Goal: Transaction & Acquisition: Purchase product/service

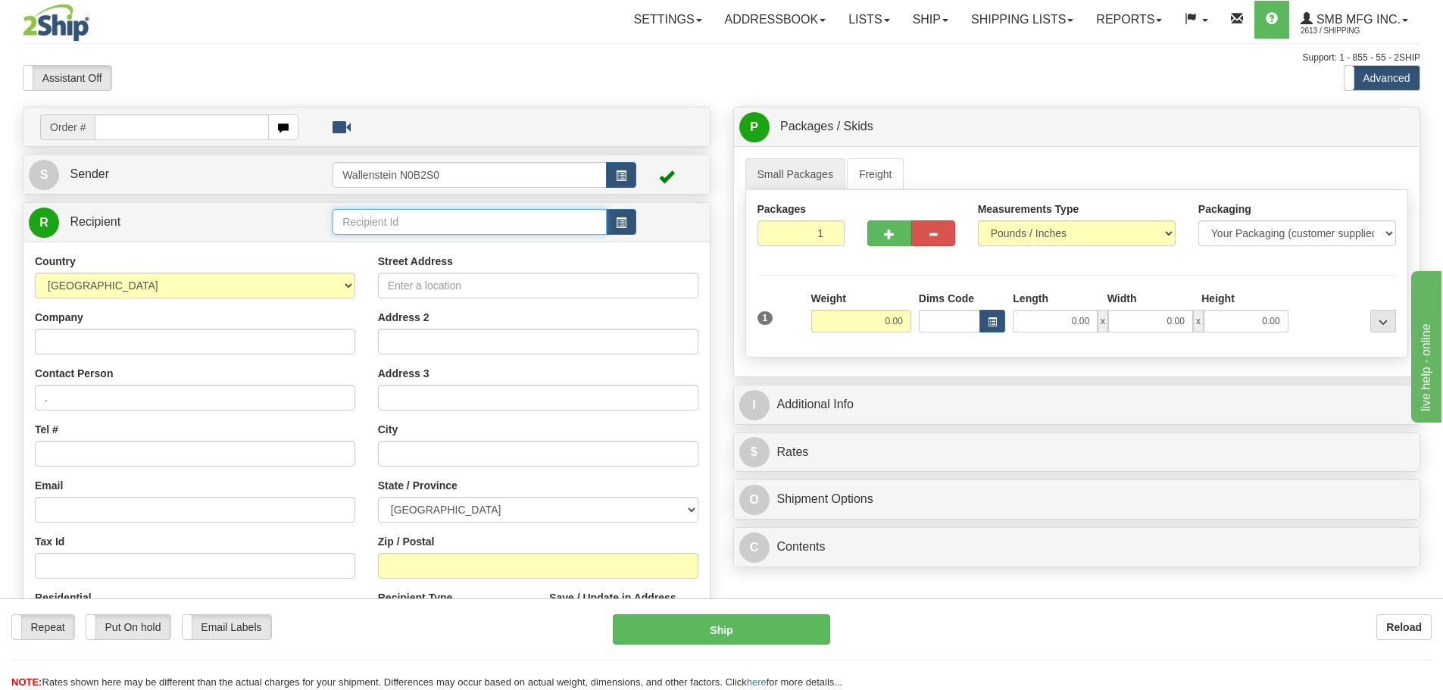
click at [445, 213] on input "text" at bounding box center [470, 222] width 274 height 26
type input "SMB MFG"
drag, startPoint x: 267, startPoint y: 213, endPoint x: 177, endPoint y: 227, distance: 92.0
click at [177, 227] on tr "R Recipient SMB MFG" at bounding box center [367, 222] width 676 height 31
type input "SMB"
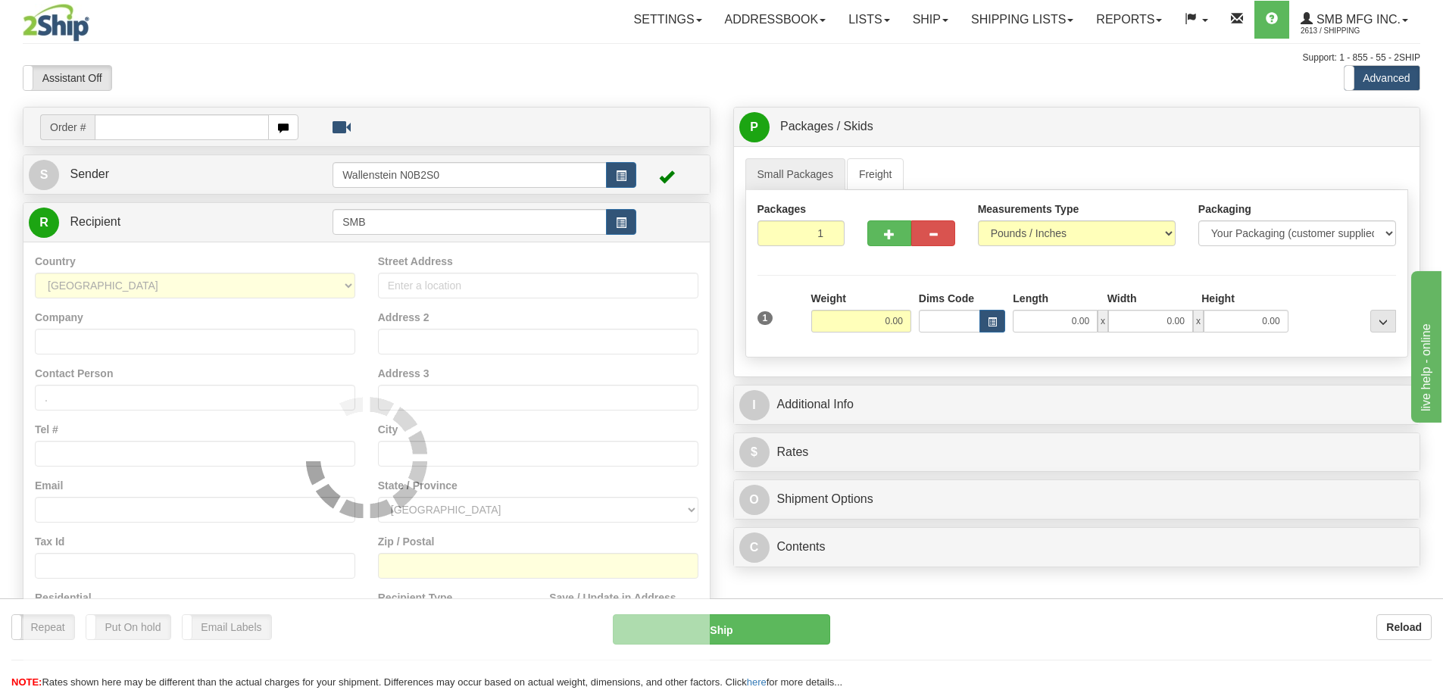
click at [184, 256] on div "Country [GEOGRAPHIC_DATA] [GEOGRAPHIC_DATA] [GEOGRAPHIC_DATA] [GEOGRAPHIC_DATA]…" at bounding box center [366, 457] width 686 height 431
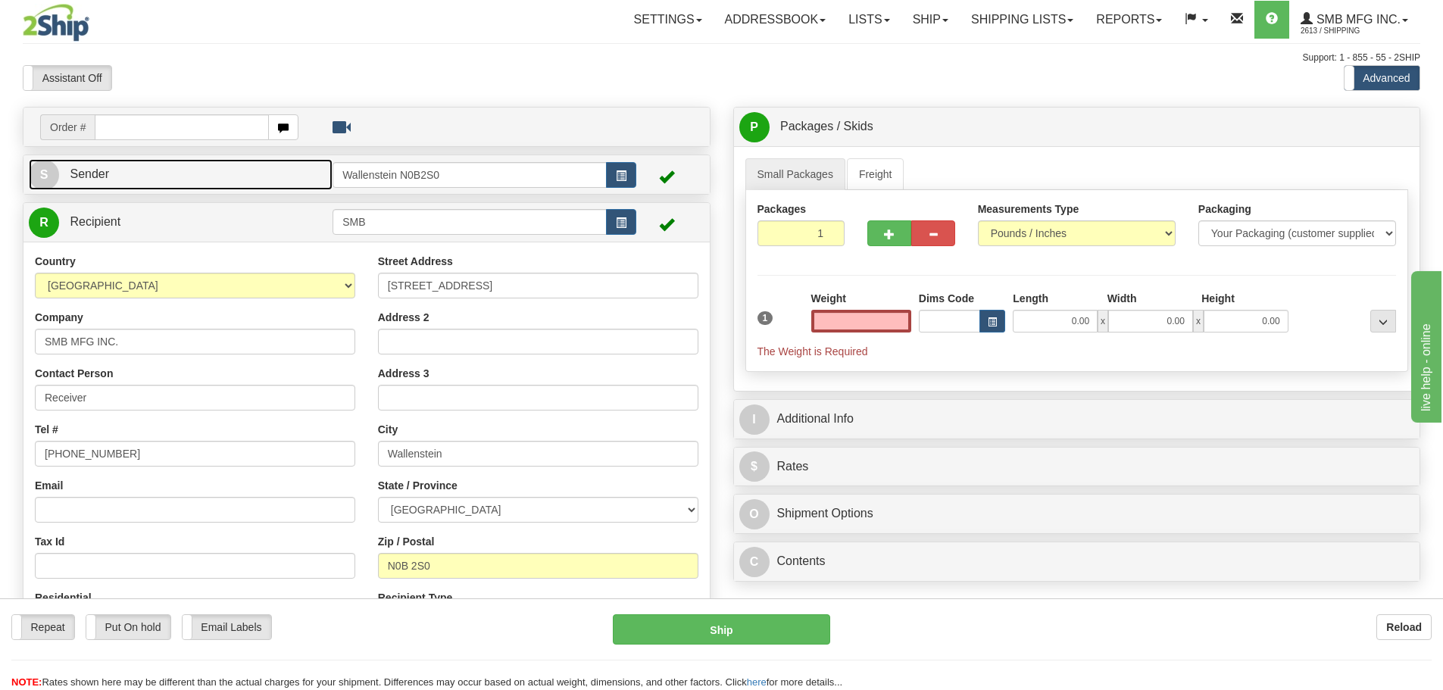
type input "0.00"
click at [263, 171] on link "S Sender" at bounding box center [181, 174] width 304 height 31
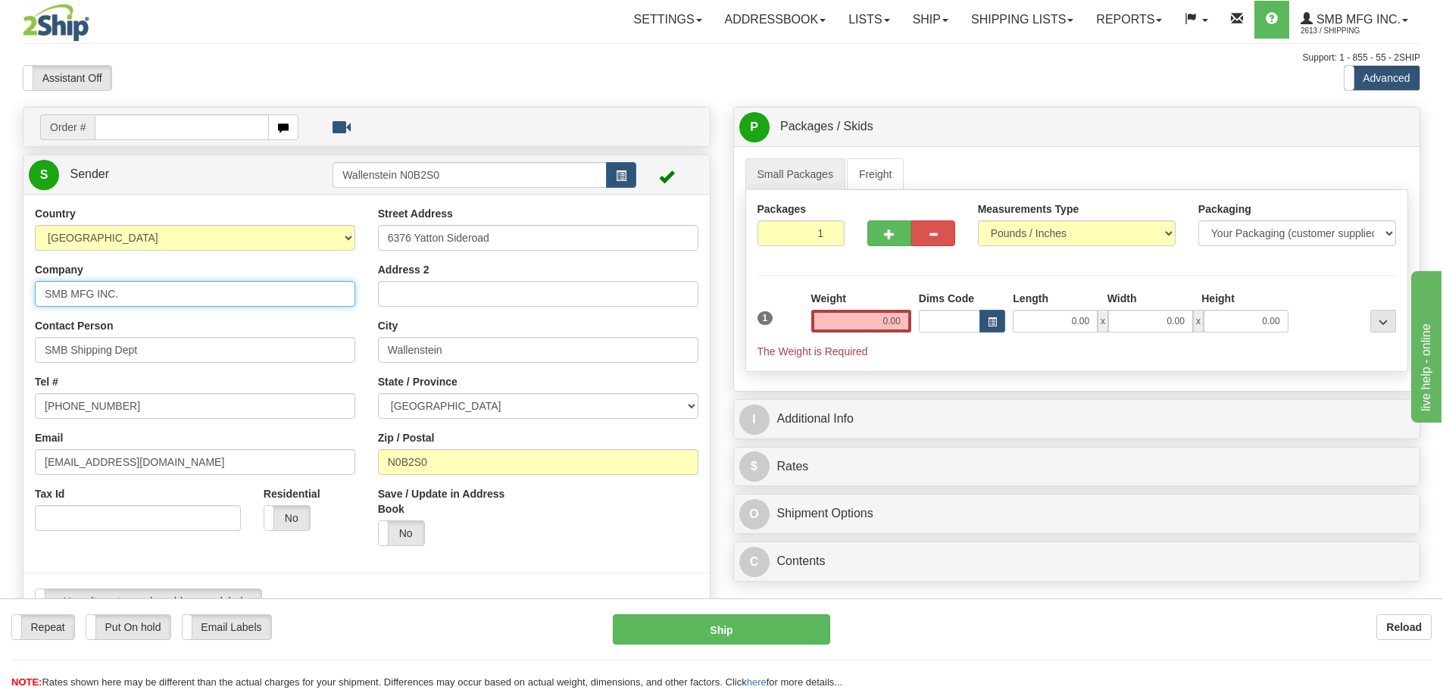
drag, startPoint x: 70, startPoint y: 289, endPoint x: -295, endPoint y: 283, distance: 365.2
click at [0, 283] on html "Training Course Close Toggle navigation Settings Shipping Preferences New Sende…" at bounding box center [721, 345] width 1443 height 690
paste input "Maximus Ag Systems"
type input "Maximus Ag Systems"
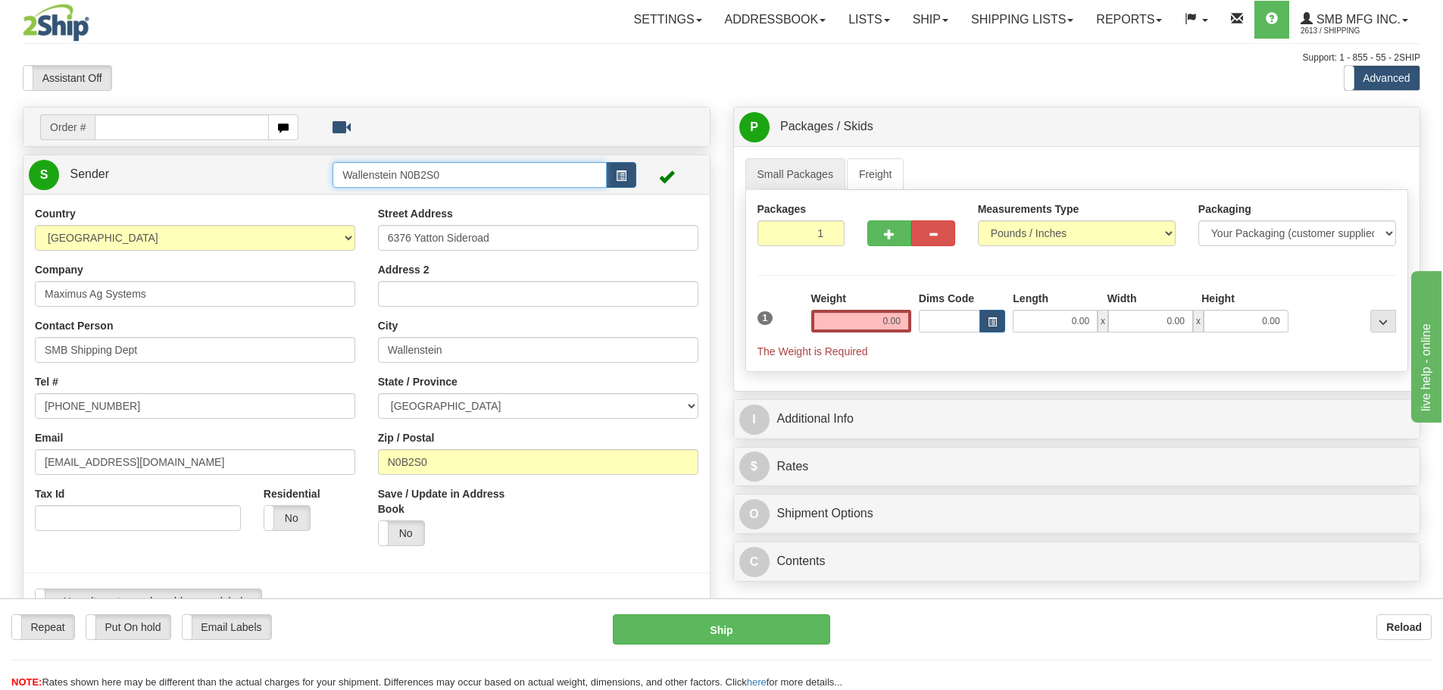
click at [0, 165] on html "Training Course Close Toggle navigation Settings Shipping Preferences New Sende…" at bounding box center [721, 345] width 1443 height 690
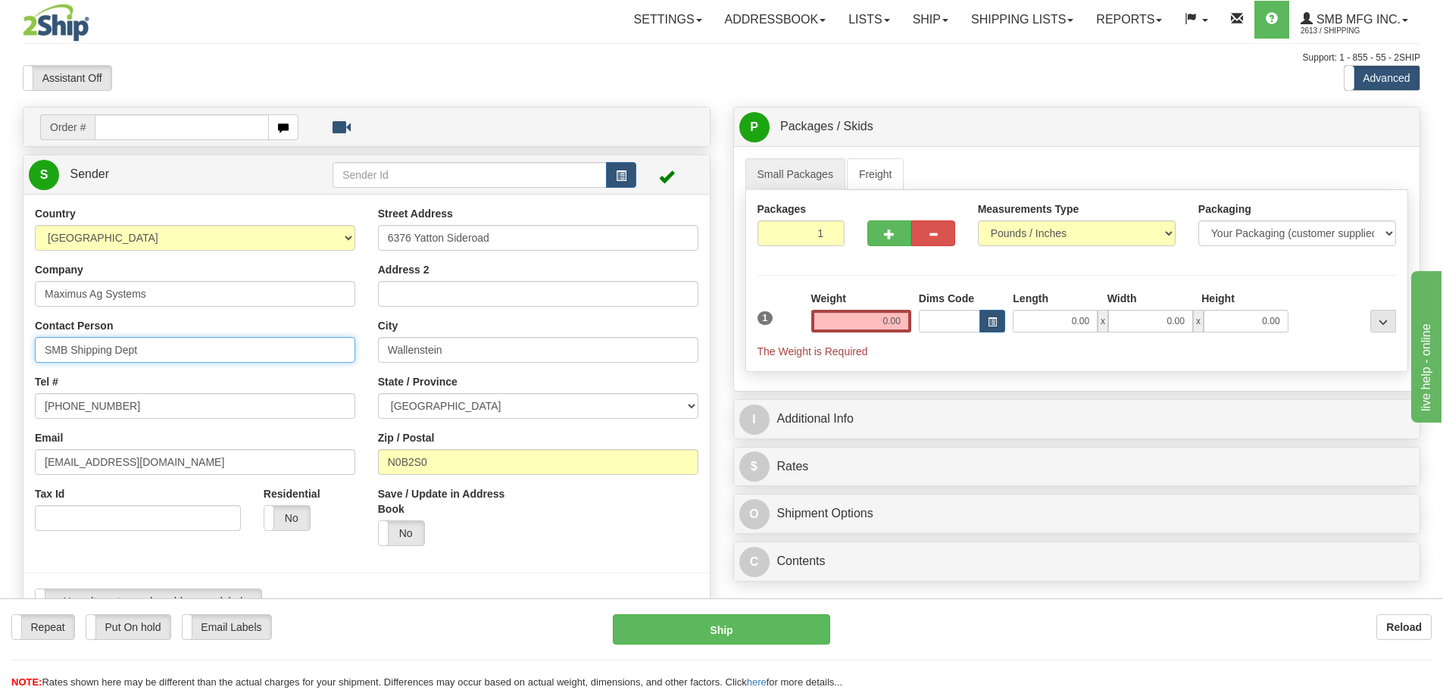
drag, startPoint x: 164, startPoint y: 349, endPoint x: -108, endPoint y: 352, distance: 272.0
click at [0, 352] on html "Training Course Close Toggle navigation Settings Shipping Preferences New Sende…" at bounding box center [721, 345] width 1443 height 690
type input "[PERSON_NAME]"
drag, startPoint x: 139, startPoint y: 407, endPoint x: -80, endPoint y: 411, distance: 219.0
click at [0, 411] on html "Training Course Close Toggle navigation Settings Shipping Preferences New Sende…" at bounding box center [721, 345] width 1443 height 690
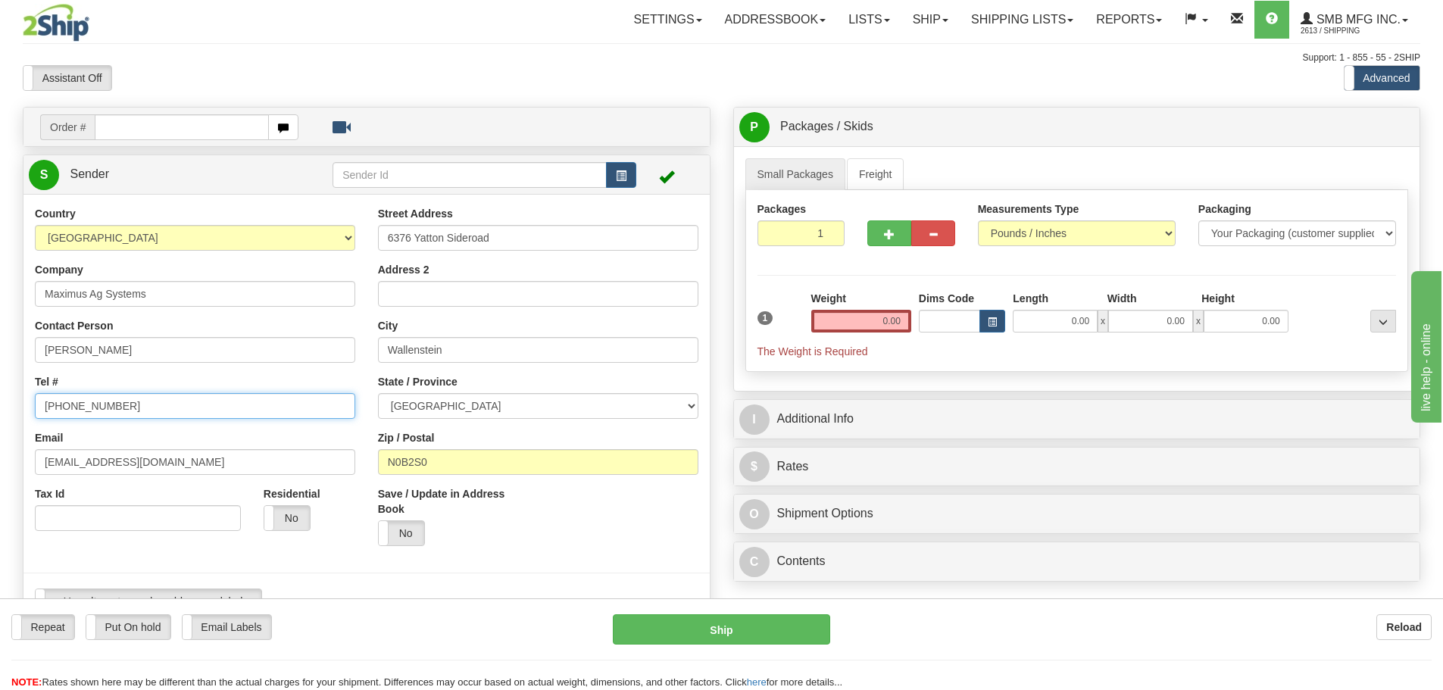
paste input "[PHONE_NUMBER]"
type input "[PHONE_NUMBER]"
drag, startPoint x: 514, startPoint y: 239, endPoint x: 113, endPoint y: 221, distance: 401.2
click at [113, 221] on div "Country [GEOGRAPHIC_DATA] [GEOGRAPHIC_DATA] [GEOGRAPHIC_DATA] [GEOGRAPHIC_DATA]…" at bounding box center [366, 416] width 686 height 420
paste input "[STREET_ADDRESS]"
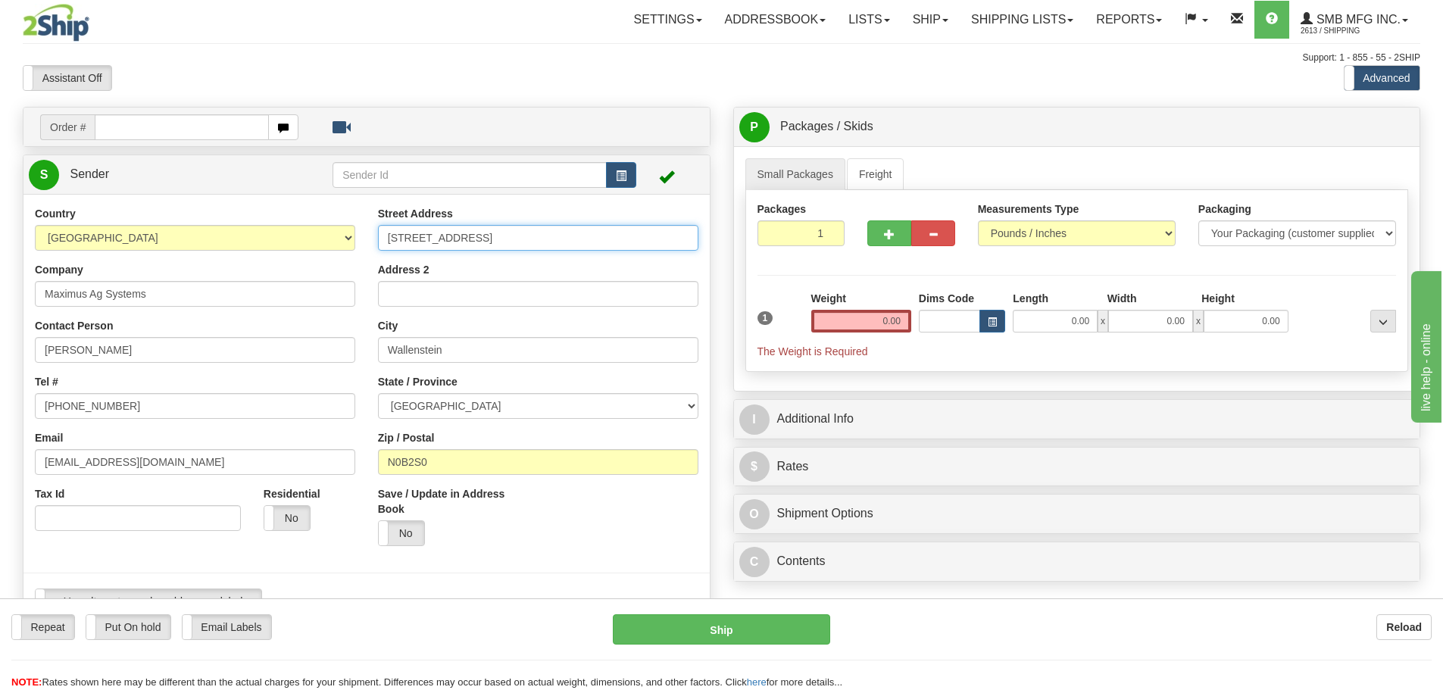
type input "[STREET_ADDRESS]"
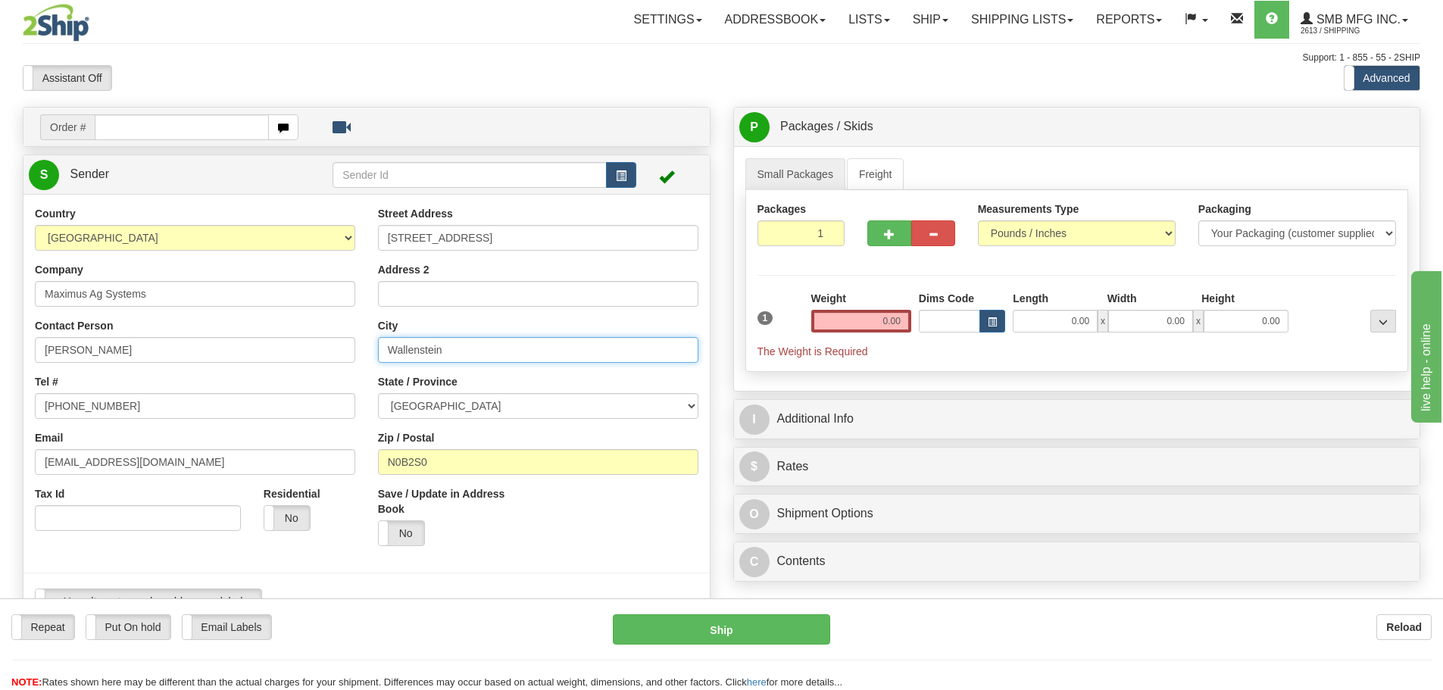
drag, startPoint x: 205, startPoint y: 332, endPoint x: 96, endPoint y: 332, distance: 108.3
click at [102, 332] on div "Country [GEOGRAPHIC_DATA] [GEOGRAPHIC_DATA] [GEOGRAPHIC_DATA] [GEOGRAPHIC_DATA]…" at bounding box center [366, 416] width 686 height 420
paste input "[GEOGRAPHIC_DATA]"
type input "[GEOGRAPHIC_DATA]"
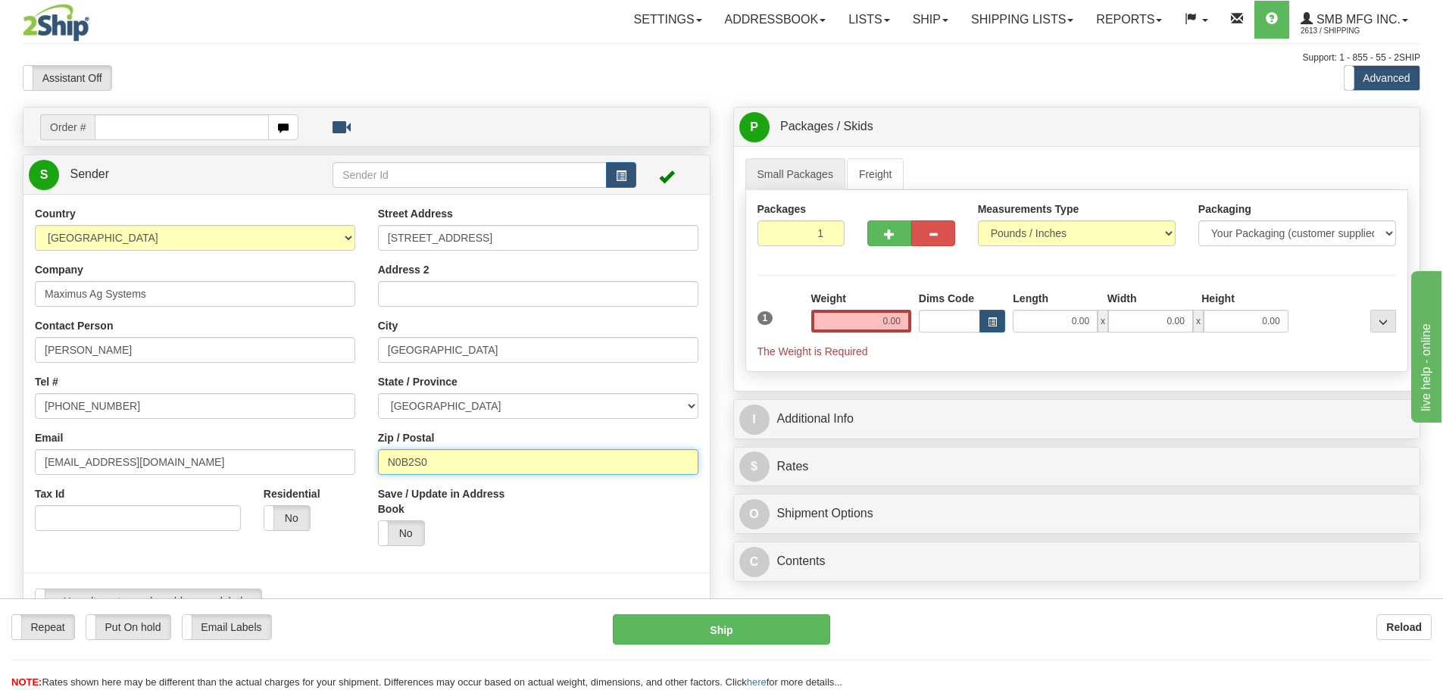
drag, startPoint x: 148, startPoint y: 436, endPoint x: 119, endPoint y: 437, distance: 28.8
click at [119, 437] on div "Country [GEOGRAPHIC_DATA] [GEOGRAPHIC_DATA] [GEOGRAPHIC_DATA] [GEOGRAPHIC_DATA]…" at bounding box center [366, 416] width 686 height 420
paste input "T7X3B3"
type input "T7X3B3"
click at [511, 386] on div "State / Province [GEOGRAPHIC_DATA] [GEOGRAPHIC_DATA] [GEOGRAPHIC_DATA] [GEOGRAP…" at bounding box center [538, 396] width 320 height 45
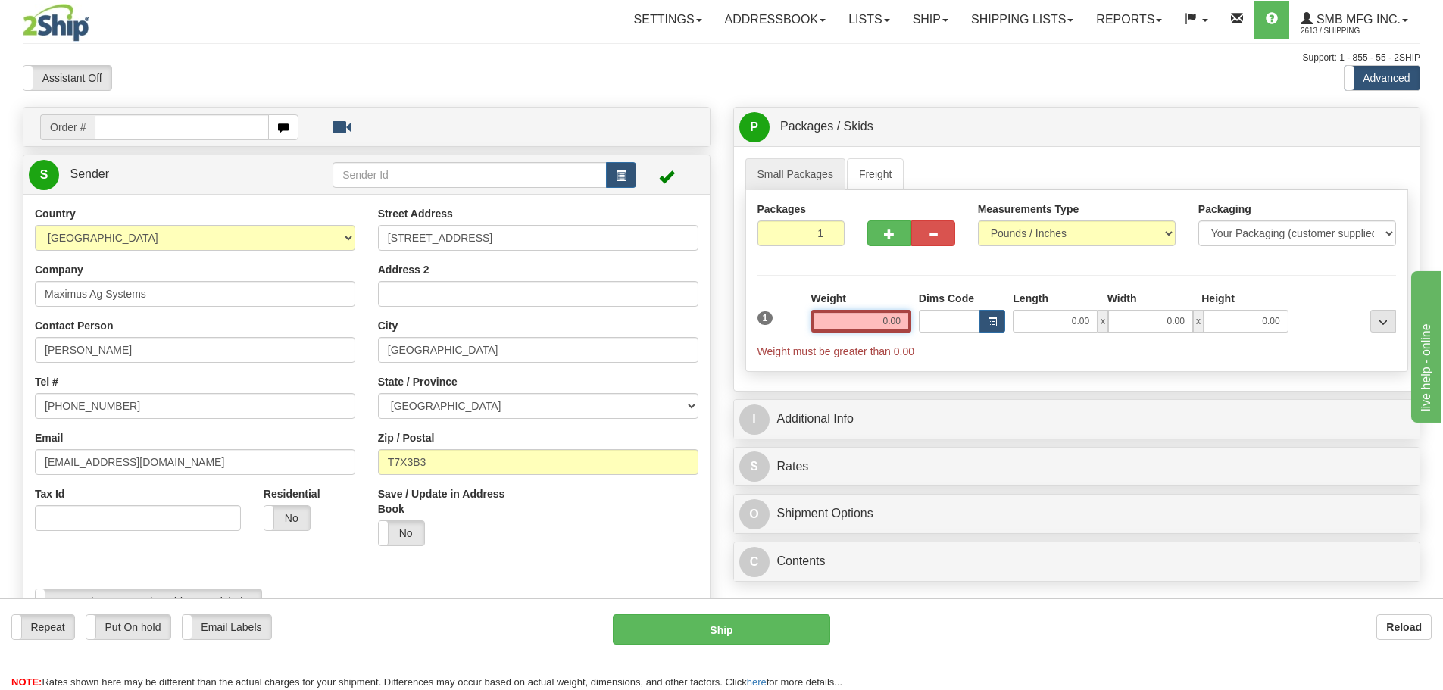
click at [842, 320] on input "0.00" at bounding box center [861, 321] width 100 height 23
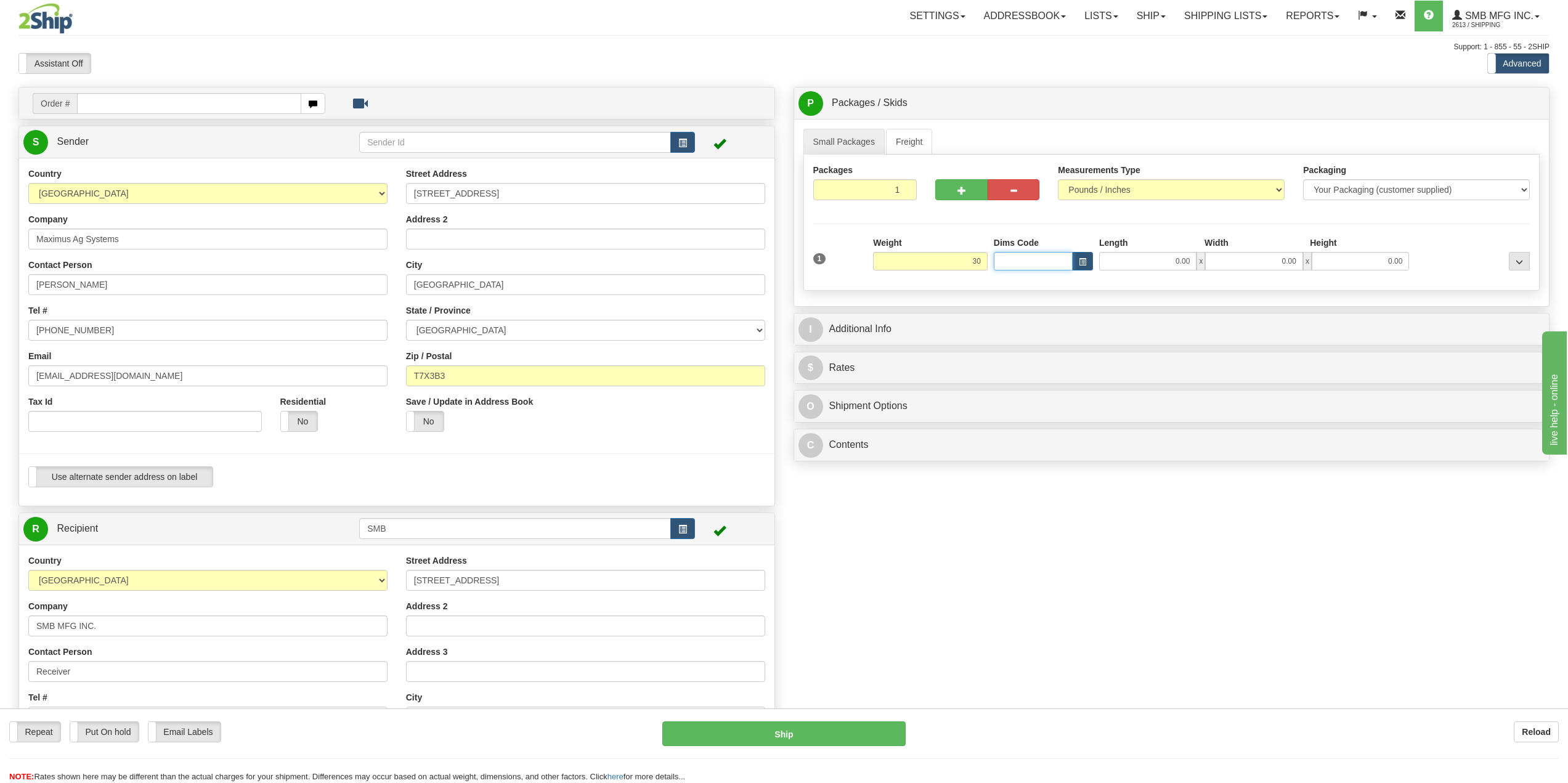
type input "30.00"
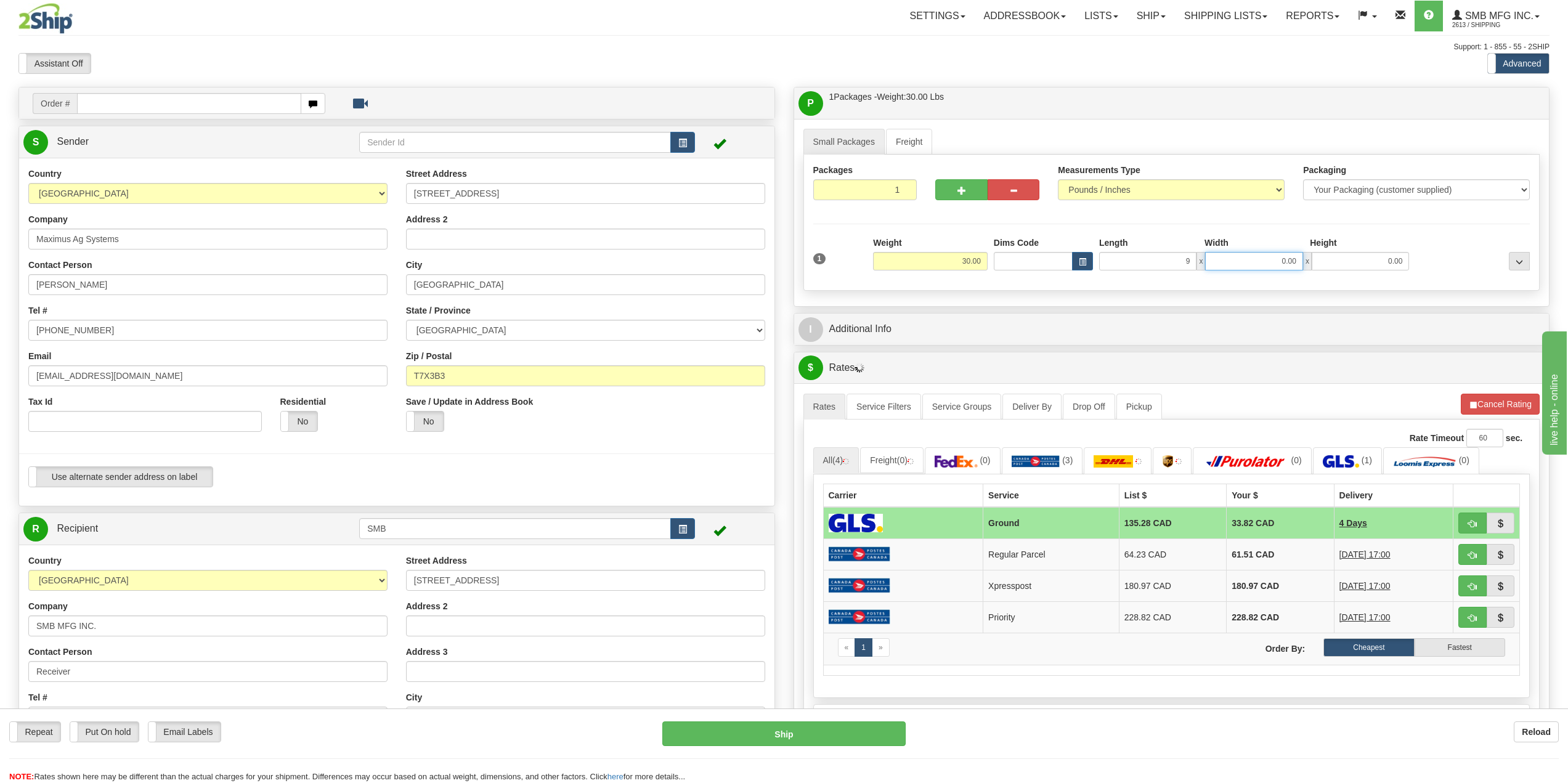
type input "9.00"
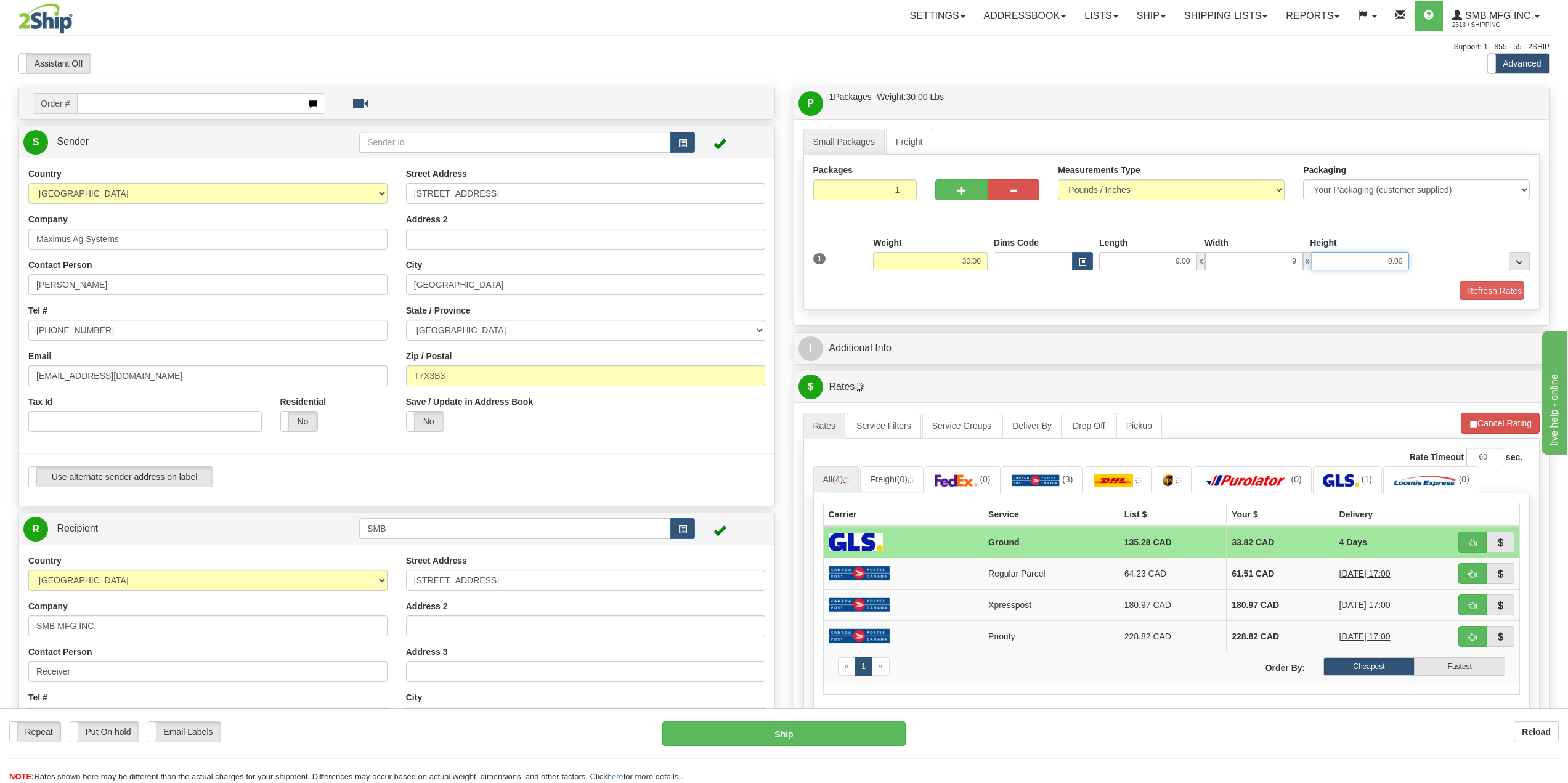
type input "9.00"
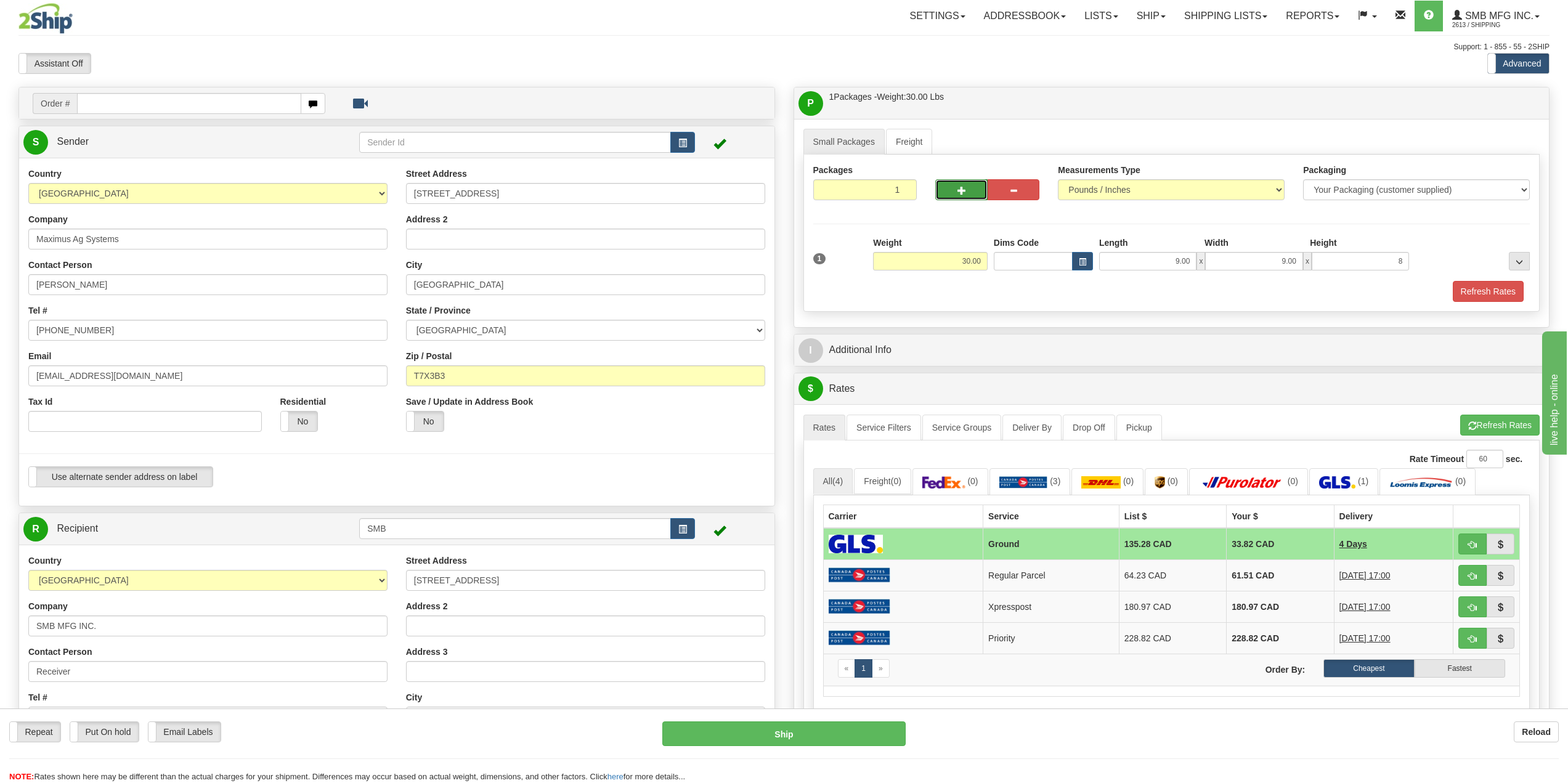
type input "8.00"
drag, startPoint x: 967, startPoint y: 193, endPoint x: 972, endPoint y: 228, distance: 35.4
click at [967, 192] on button "button" at bounding box center [961, 189] width 52 height 21
radio input "true"
type input "2"
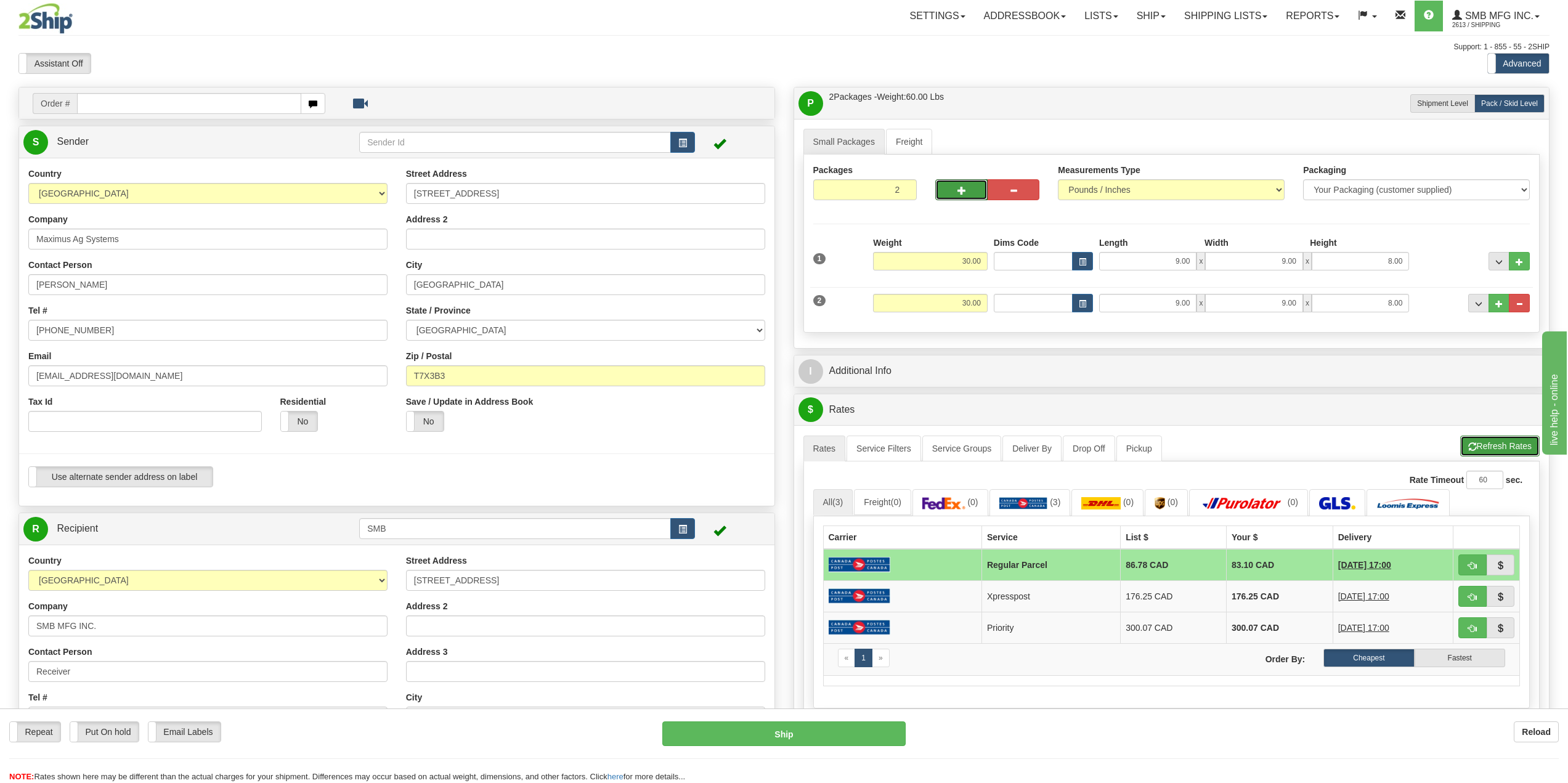
click at [1173, 446] on button "Refresh Rates" at bounding box center [1500, 446] width 80 height 21
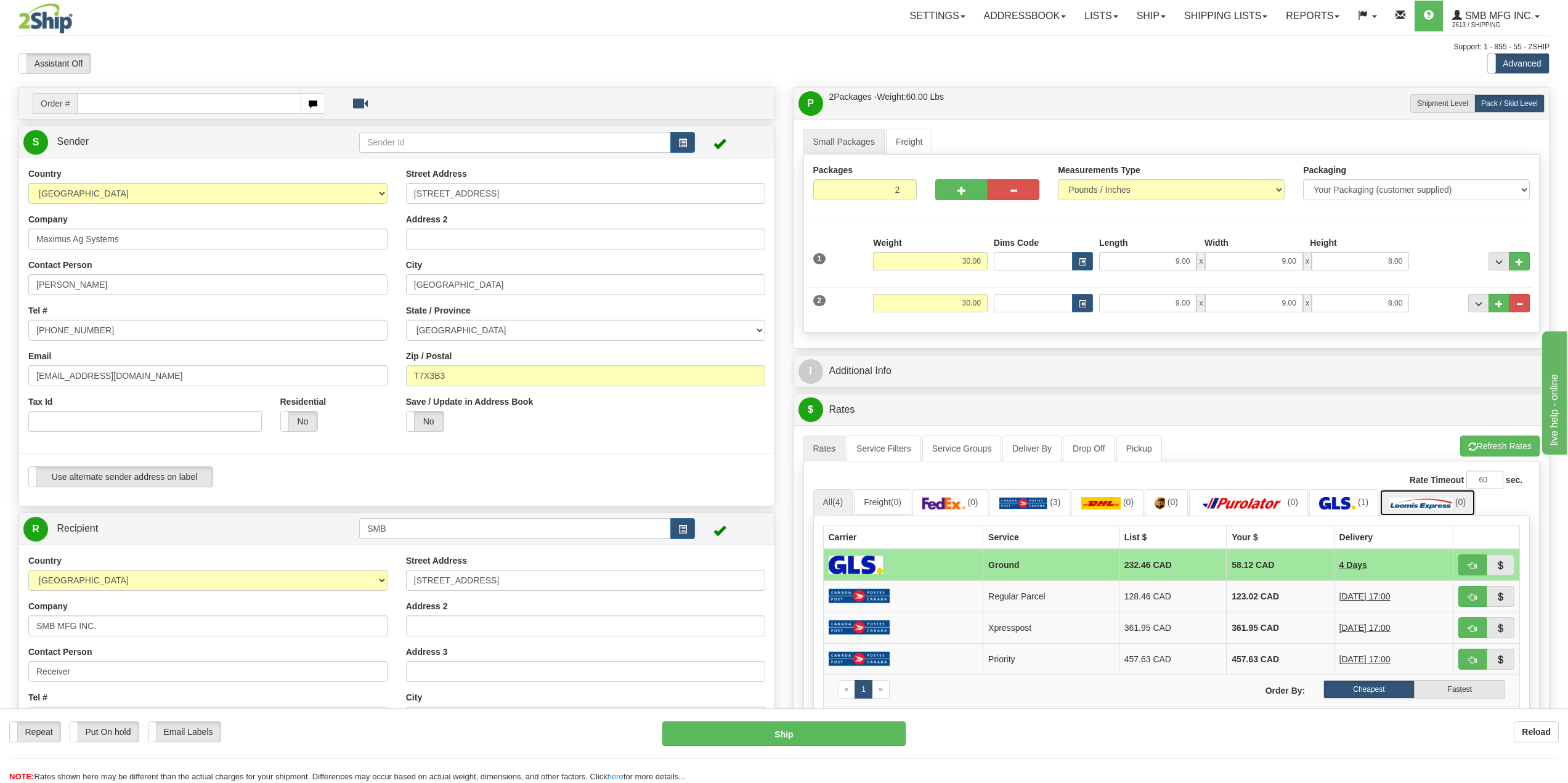
click at [1173, 499] on img at bounding box center [1421, 502] width 63 height 12
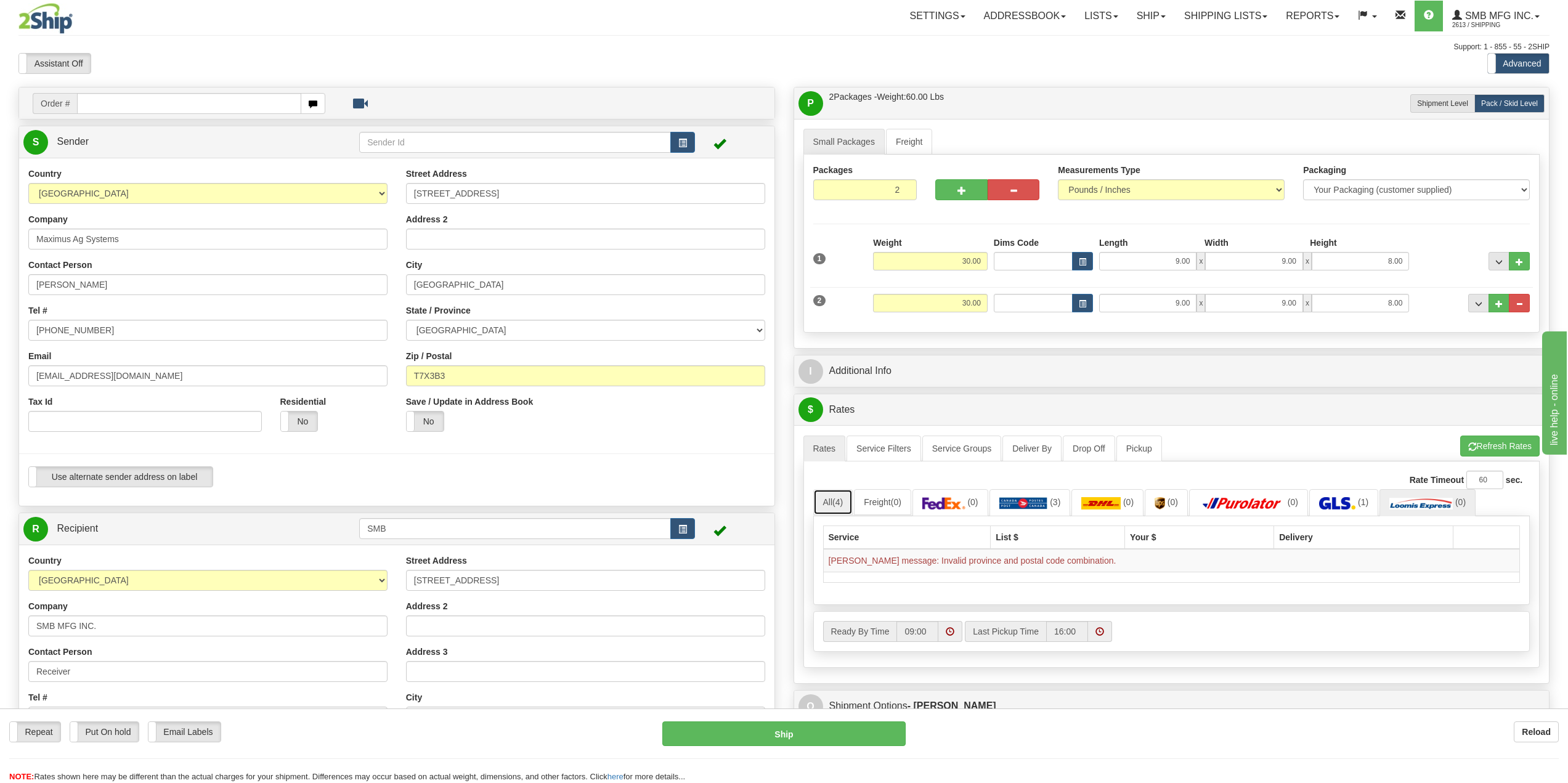
click at [841, 507] on link "All (4)" at bounding box center [833, 502] width 40 height 26
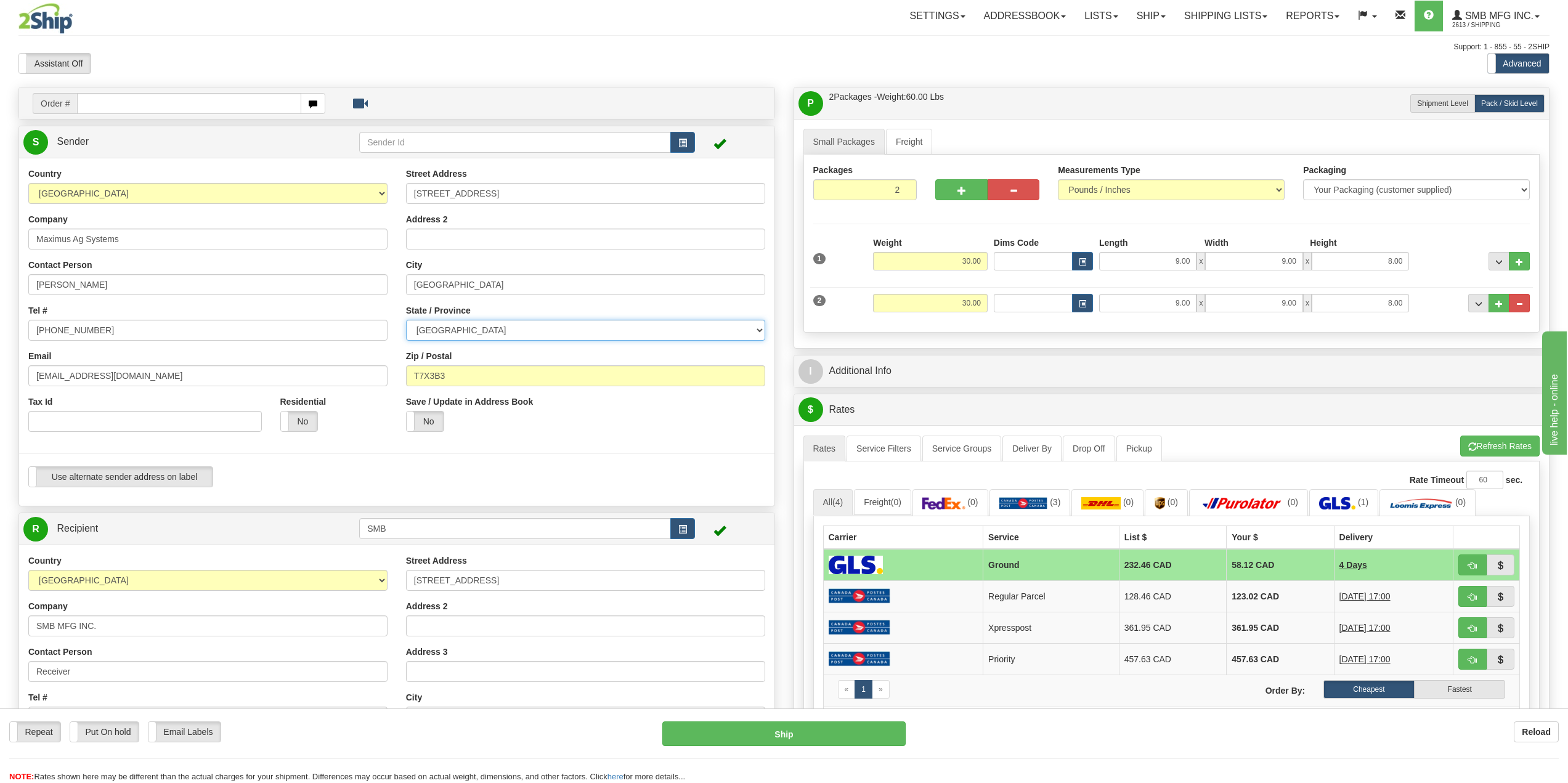
click at [523, 334] on select "[GEOGRAPHIC_DATA] [GEOGRAPHIC_DATA] [GEOGRAPHIC_DATA] [GEOGRAPHIC_DATA] [GEOGRA…" at bounding box center [586, 330] width 359 height 21
select select "AB"
click at [523, 334] on select "[GEOGRAPHIC_DATA] [GEOGRAPHIC_DATA] [GEOGRAPHIC_DATA] [GEOGRAPHIC_DATA] [GEOGRA…" at bounding box center [586, 330] width 359 height 21
click at [650, 337] on select "[GEOGRAPHIC_DATA] [GEOGRAPHIC_DATA] [GEOGRAPHIC_DATA] [GEOGRAPHIC_DATA] [GEOGRA…" at bounding box center [586, 330] width 359 height 21
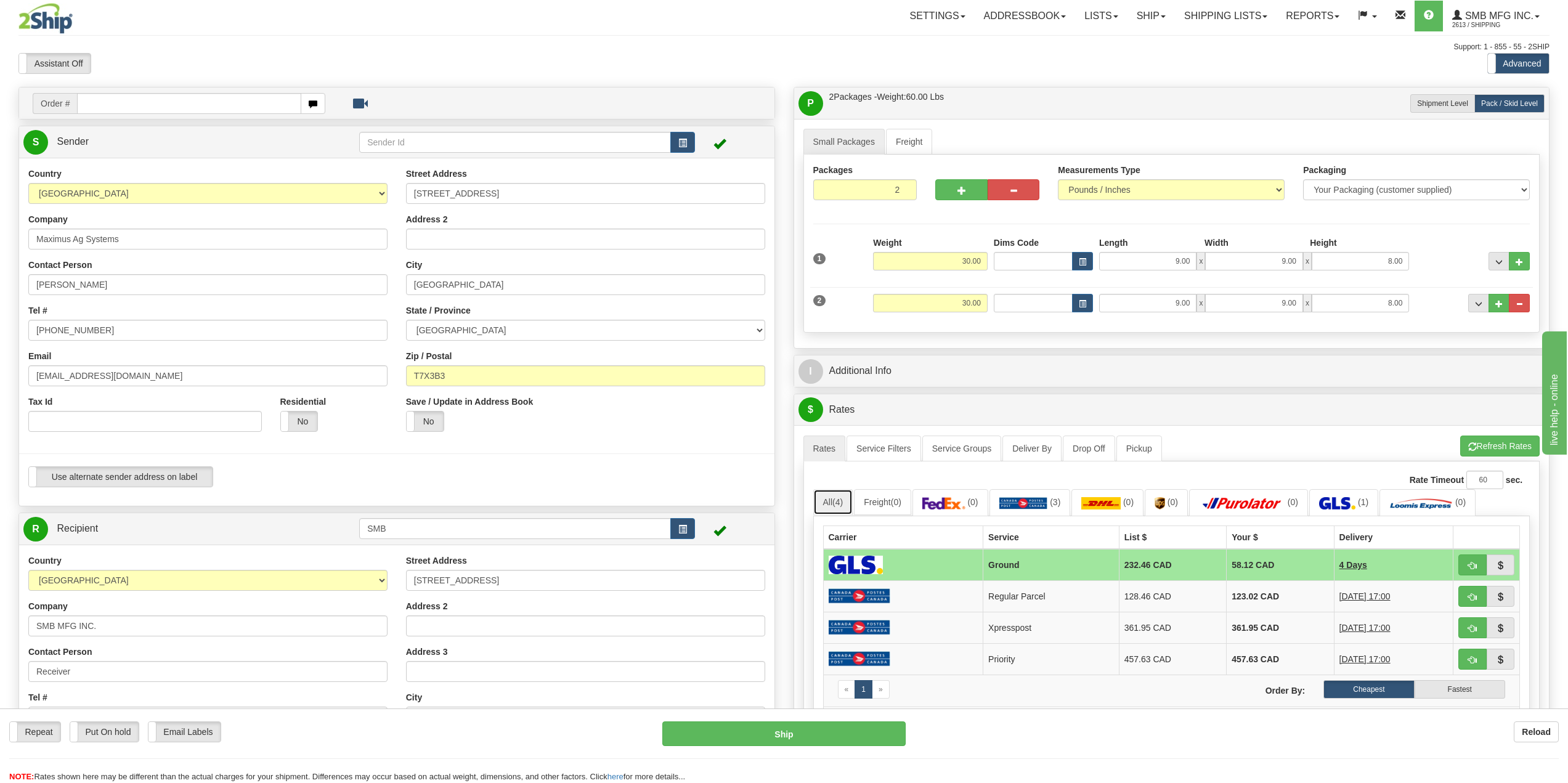
click at [830, 507] on link "All (4)" at bounding box center [833, 502] width 40 height 26
click at [828, 457] on link "Rates" at bounding box center [825, 449] width 42 height 26
click at [1173, 438] on button "Refresh Rates" at bounding box center [1500, 446] width 80 height 21
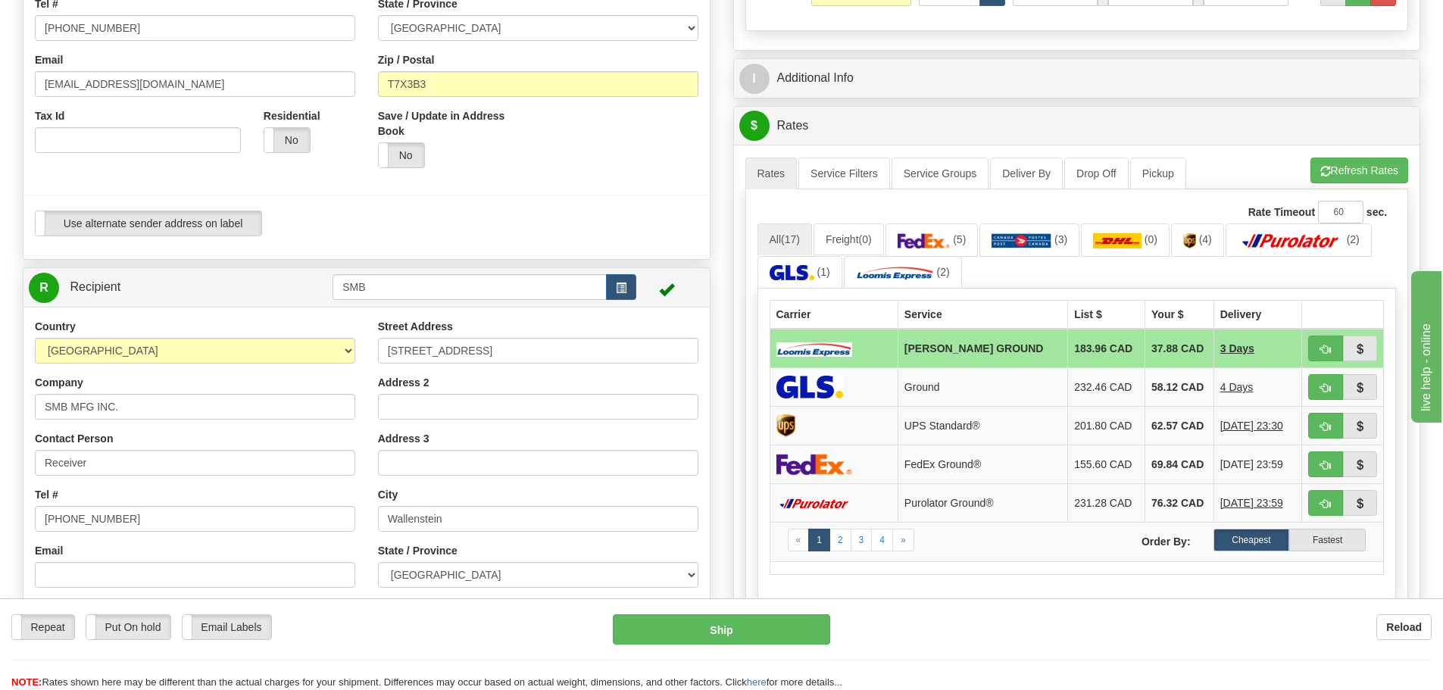
scroll to position [379, 0]
click at [1152, 176] on link "Pickup" at bounding box center [1158, 173] width 56 height 32
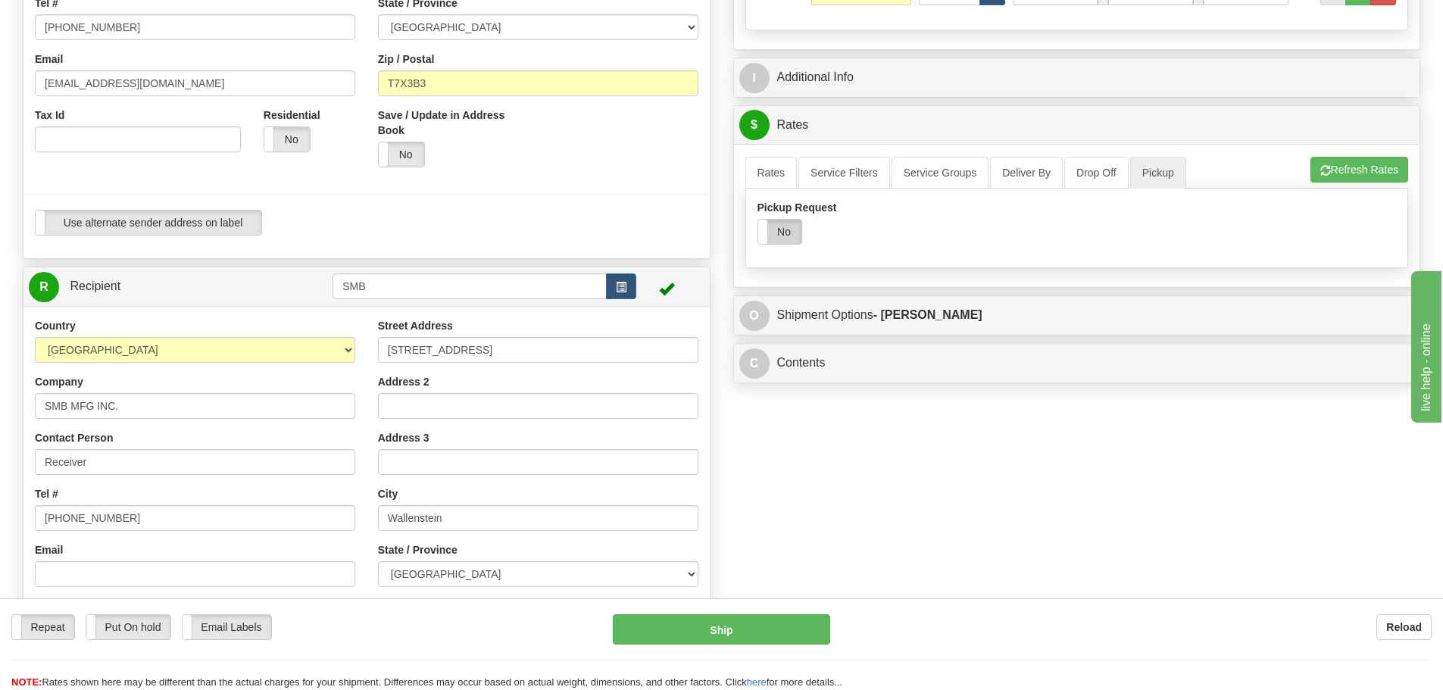
click at [795, 234] on label "No" at bounding box center [779, 232] width 43 height 24
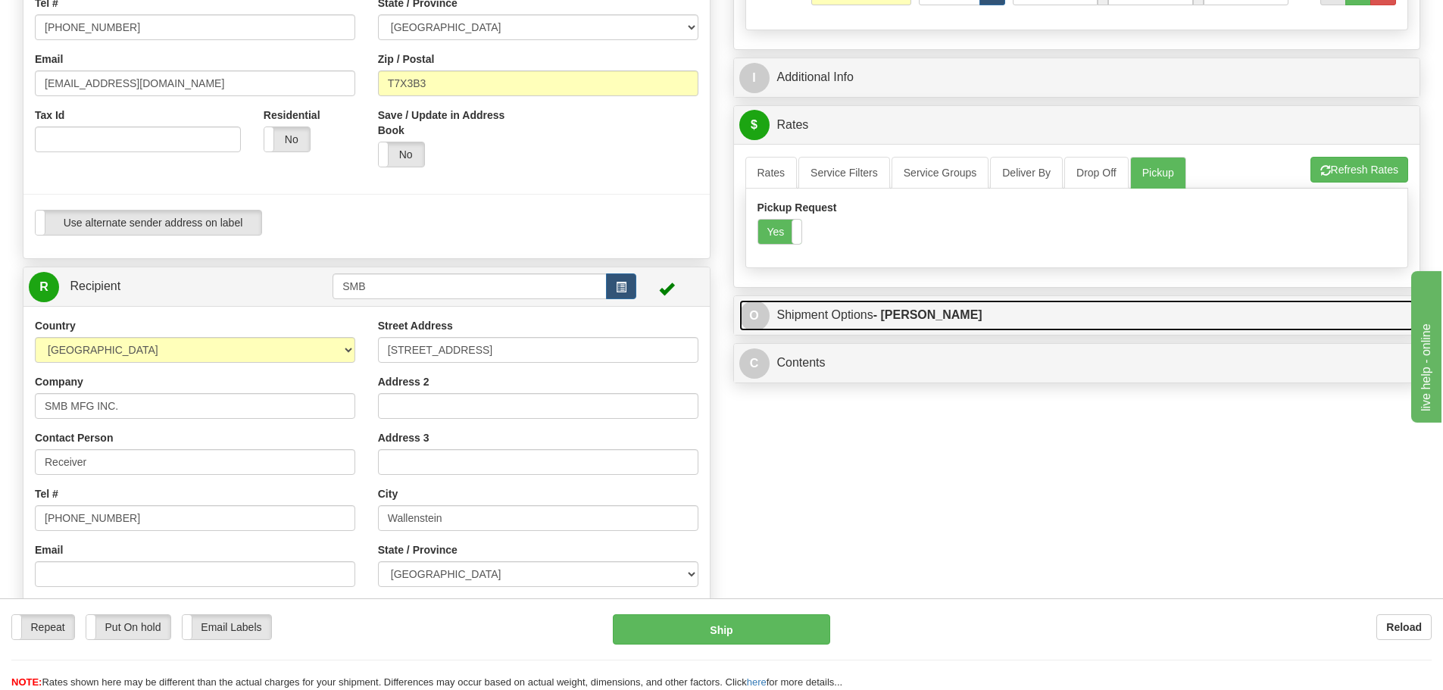
click at [827, 326] on link "O Shipment Options - [PERSON_NAME]" at bounding box center [1077, 315] width 676 height 31
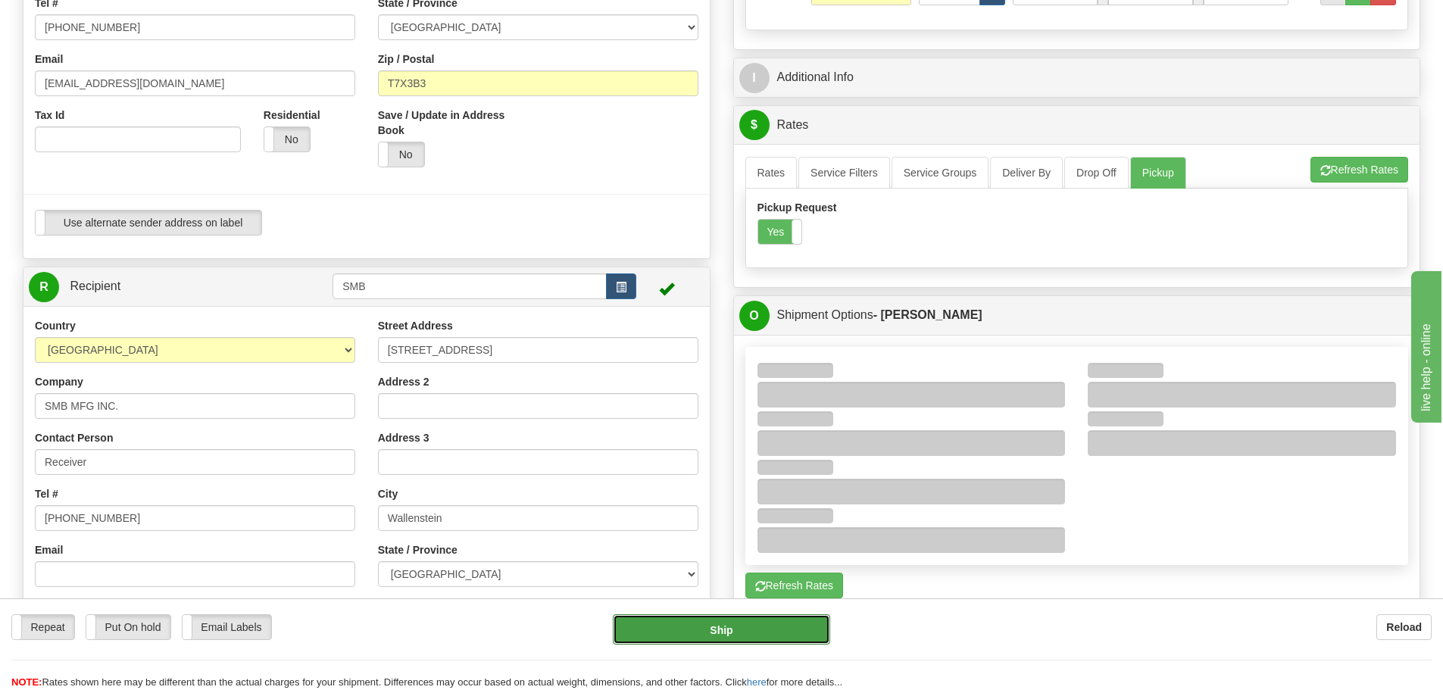
click at [776, 635] on button "Ship" at bounding box center [721, 629] width 217 height 30
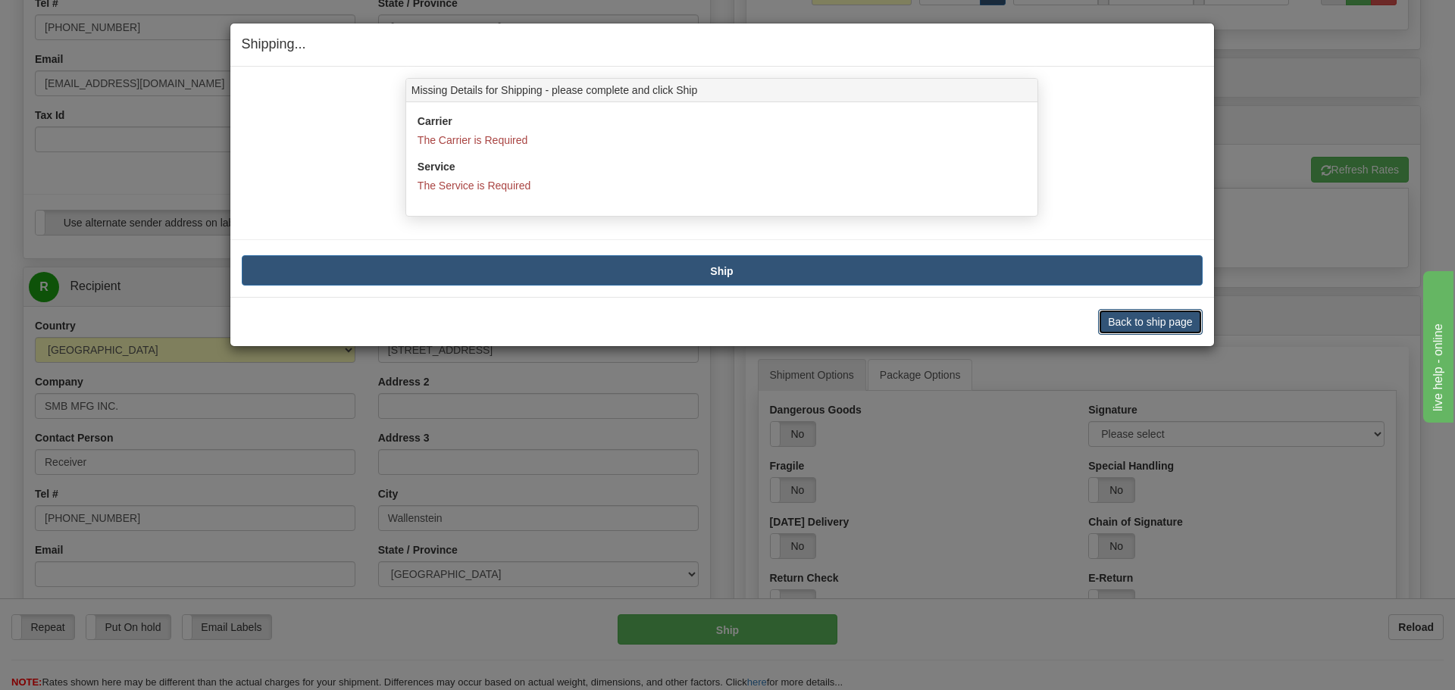
click at [1125, 321] on button "Back to ship page" at bounding box center [1150, 322] width 104 height 26
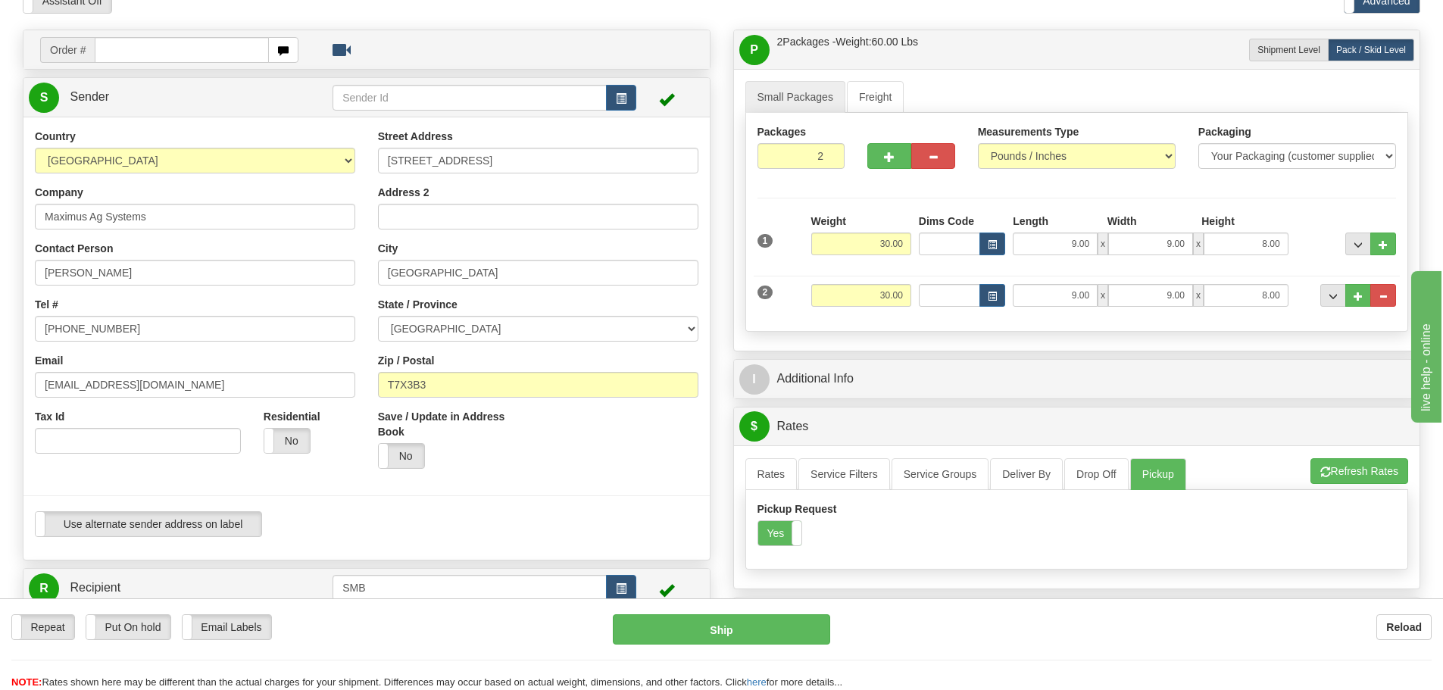
scroll to position [76, 0]
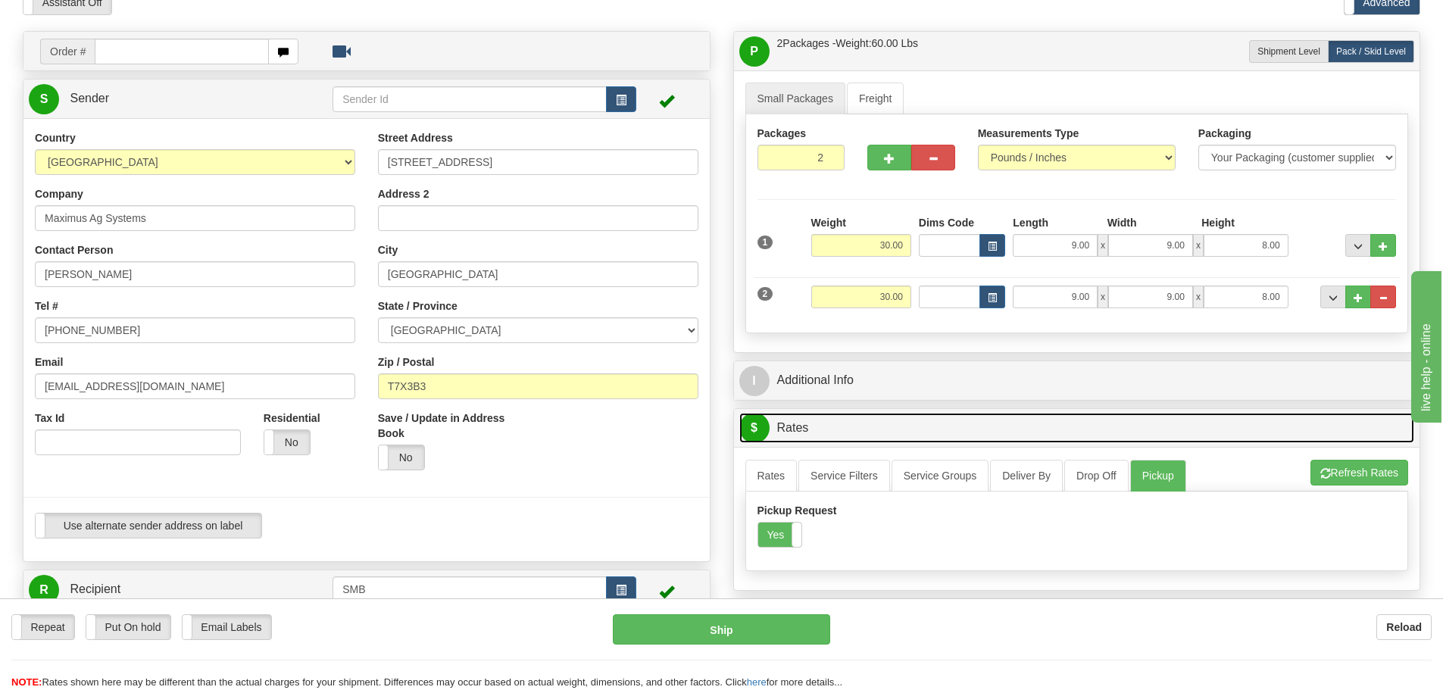
click at [971, 428] on link "$ Rates" at bounding box center [1077, 428] width 676 height 31
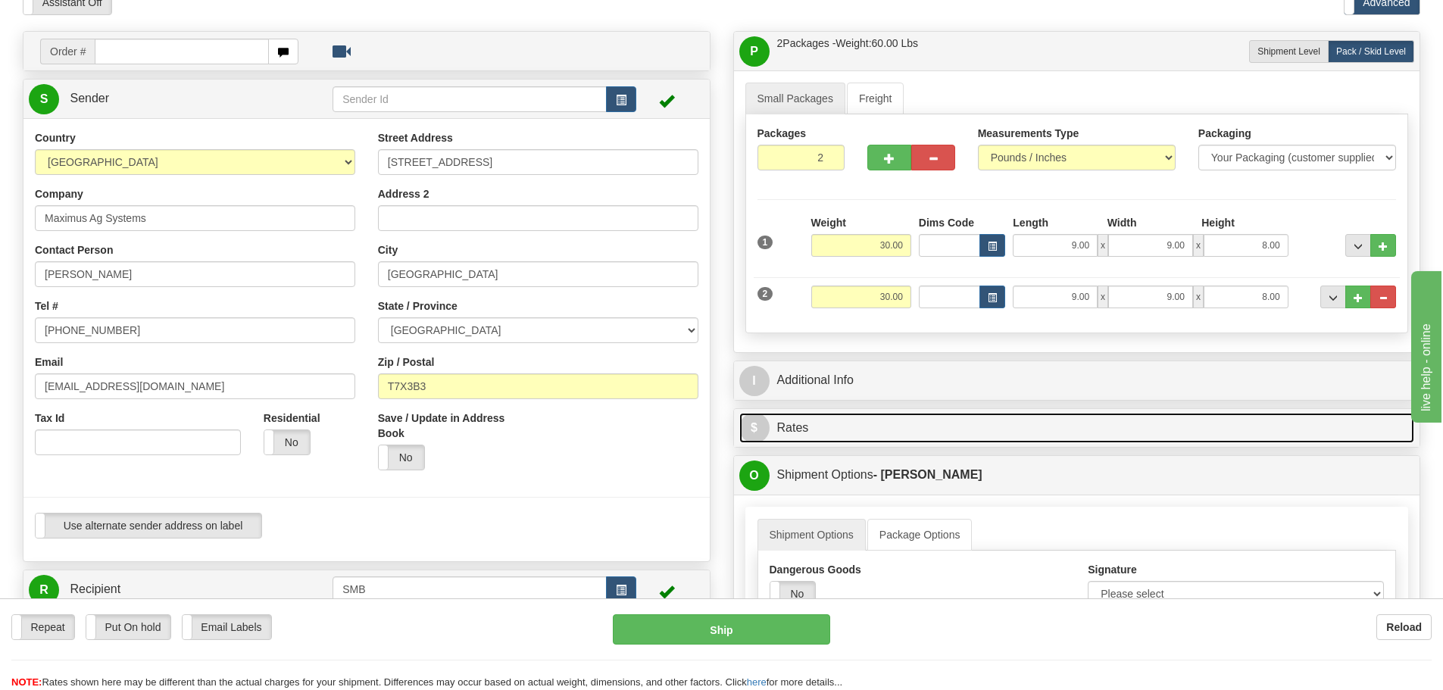
click at [999, 423] on link "$ Rates" at bounding box center [1077, 428] width 676 height 31
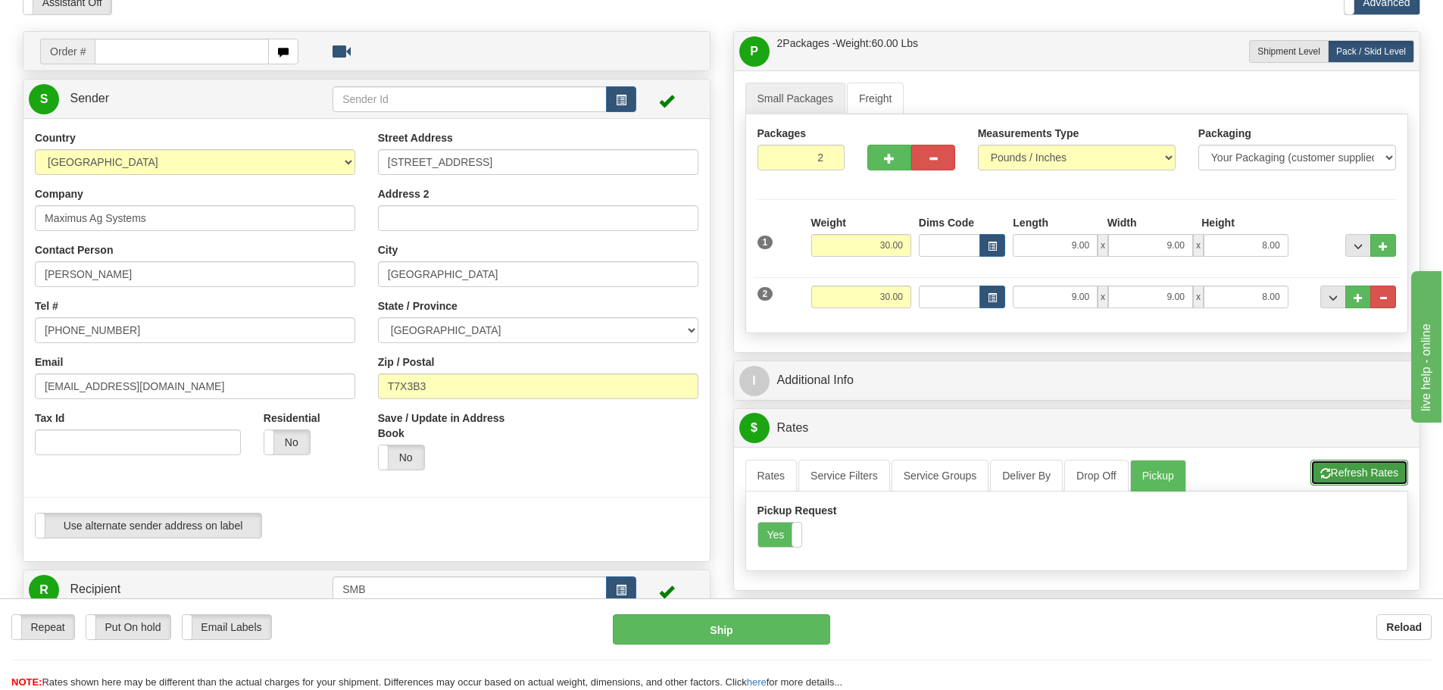
click at [1319, 464] on button "Refresh Rates" at bounding box center [1360, 473] width 98 height 26
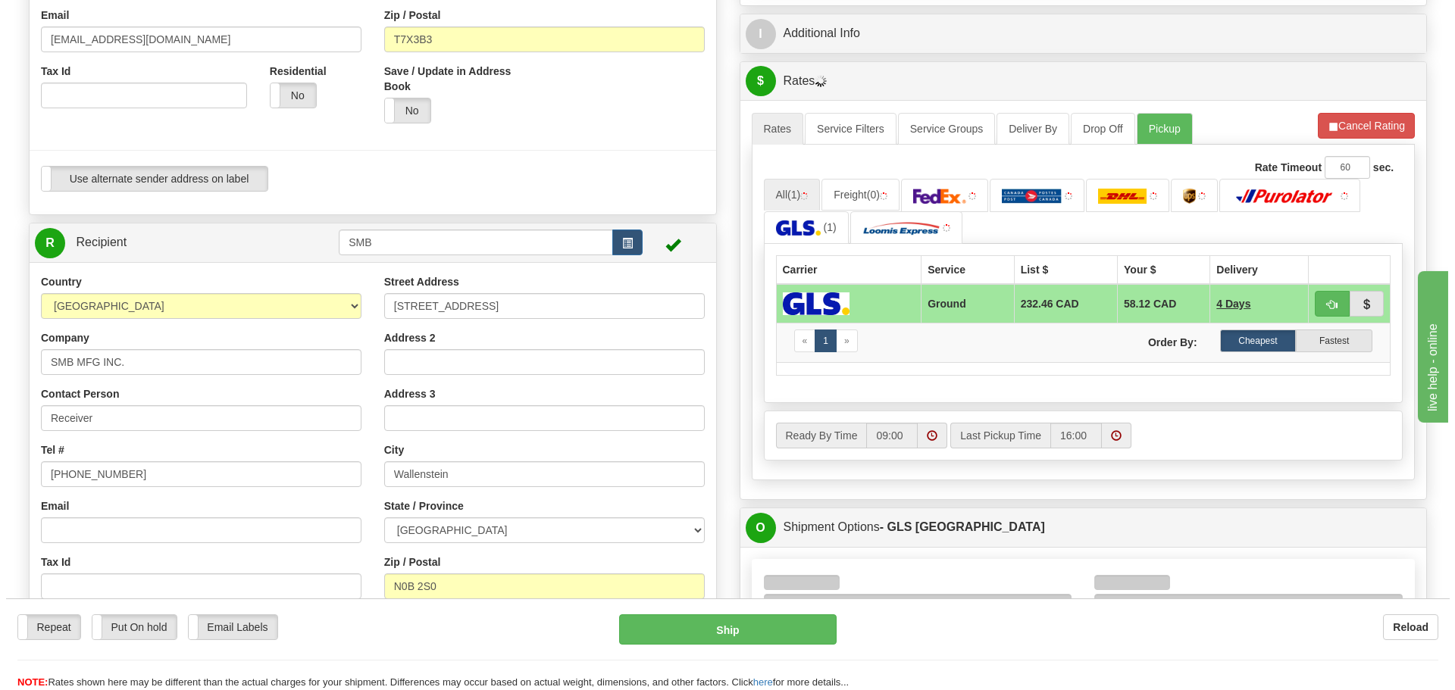
scroll to position [455, 0]
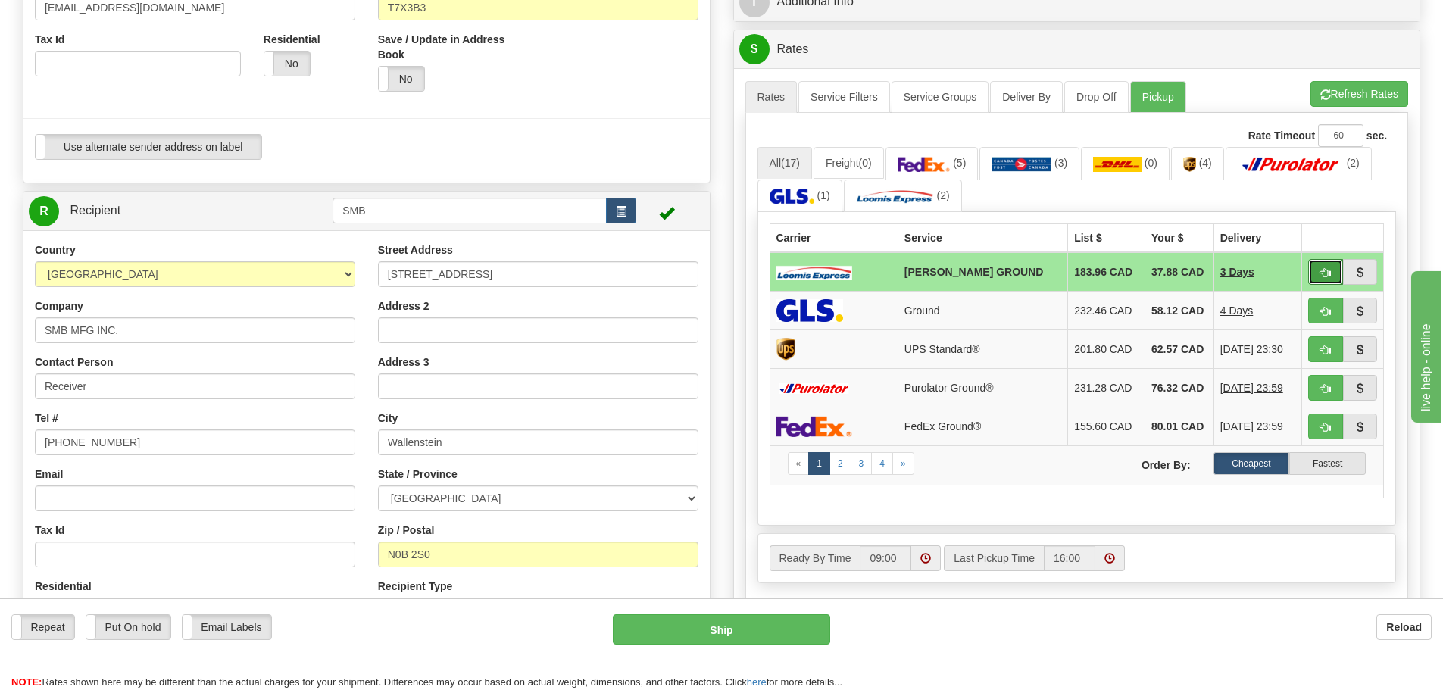
click at [1321, 272] on span "button" at bounding box center [1325, 273] width 11 height 10
type input "DD"
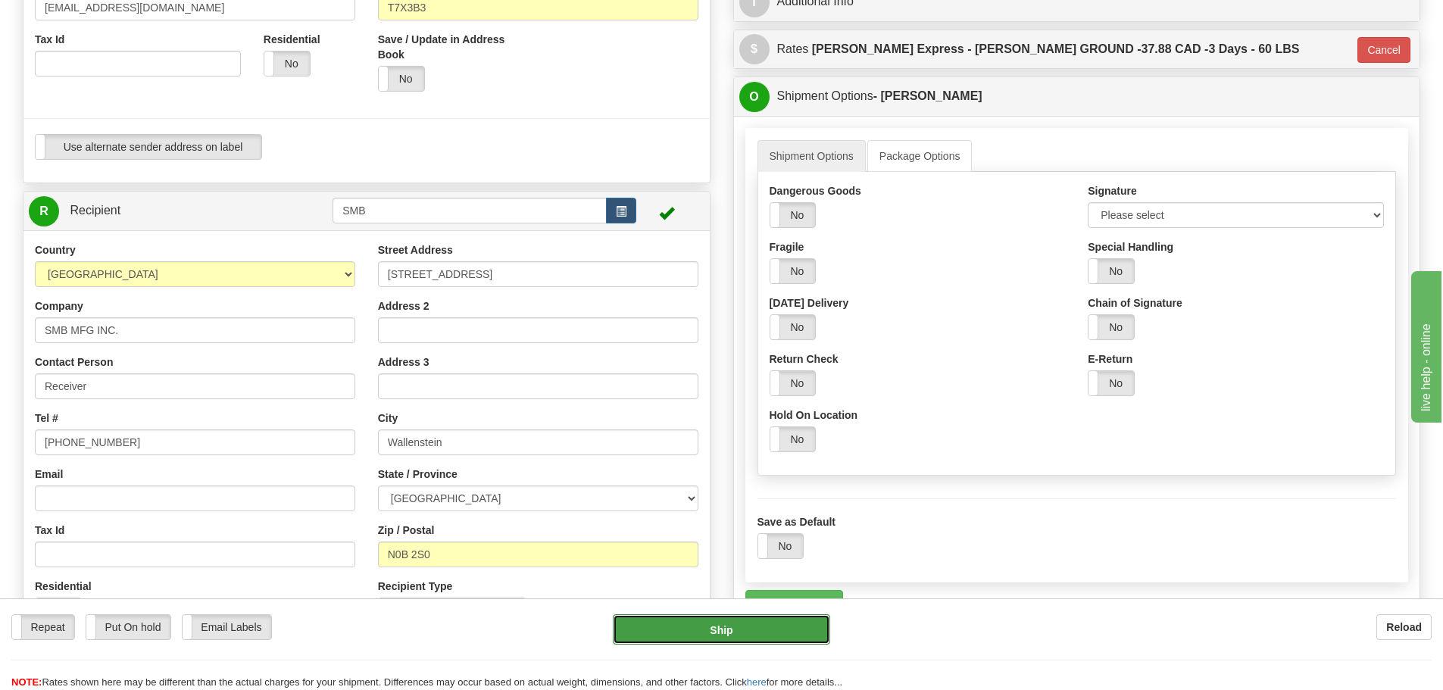
click at [773, 628] on button "Ship" at bounding box center [721, 629] width 217 height 30
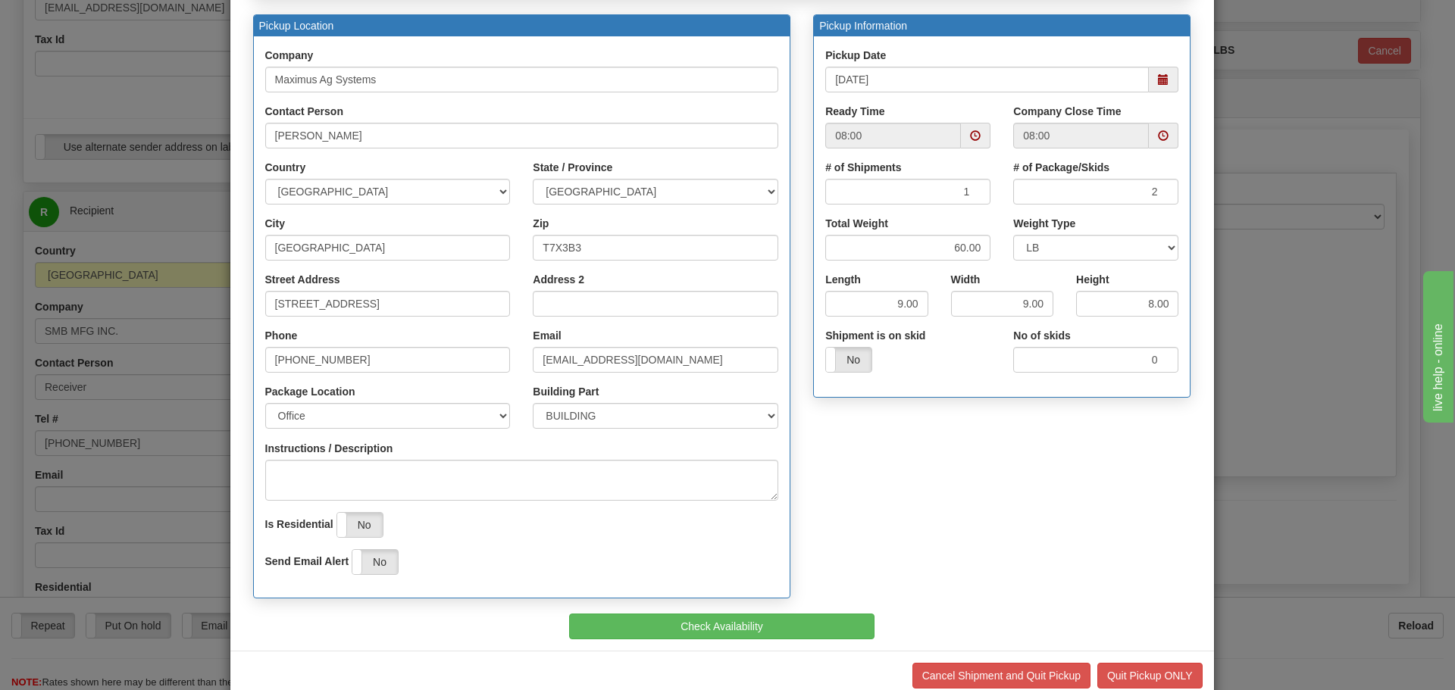
scroll to position [167, 0]
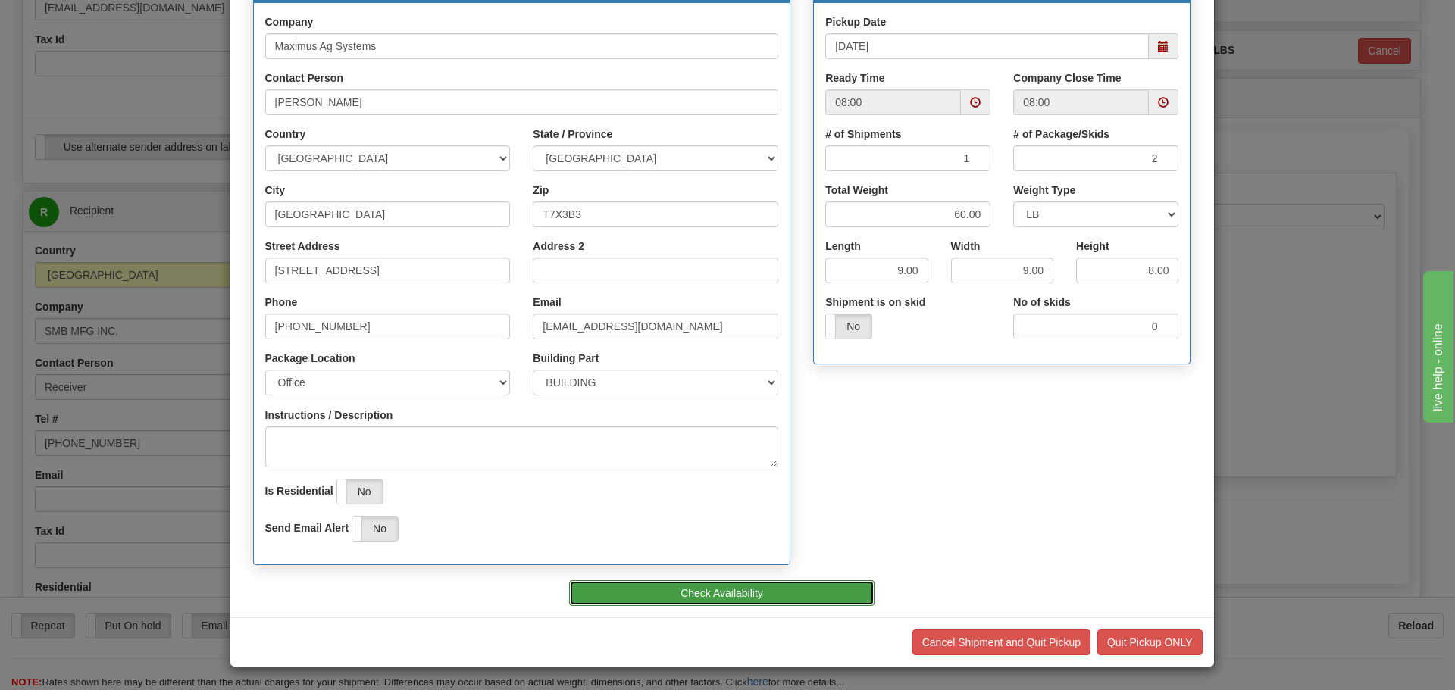
click at [810, 591] on button "Check Availability" at bounding box center [721, 593] width 305 height 26
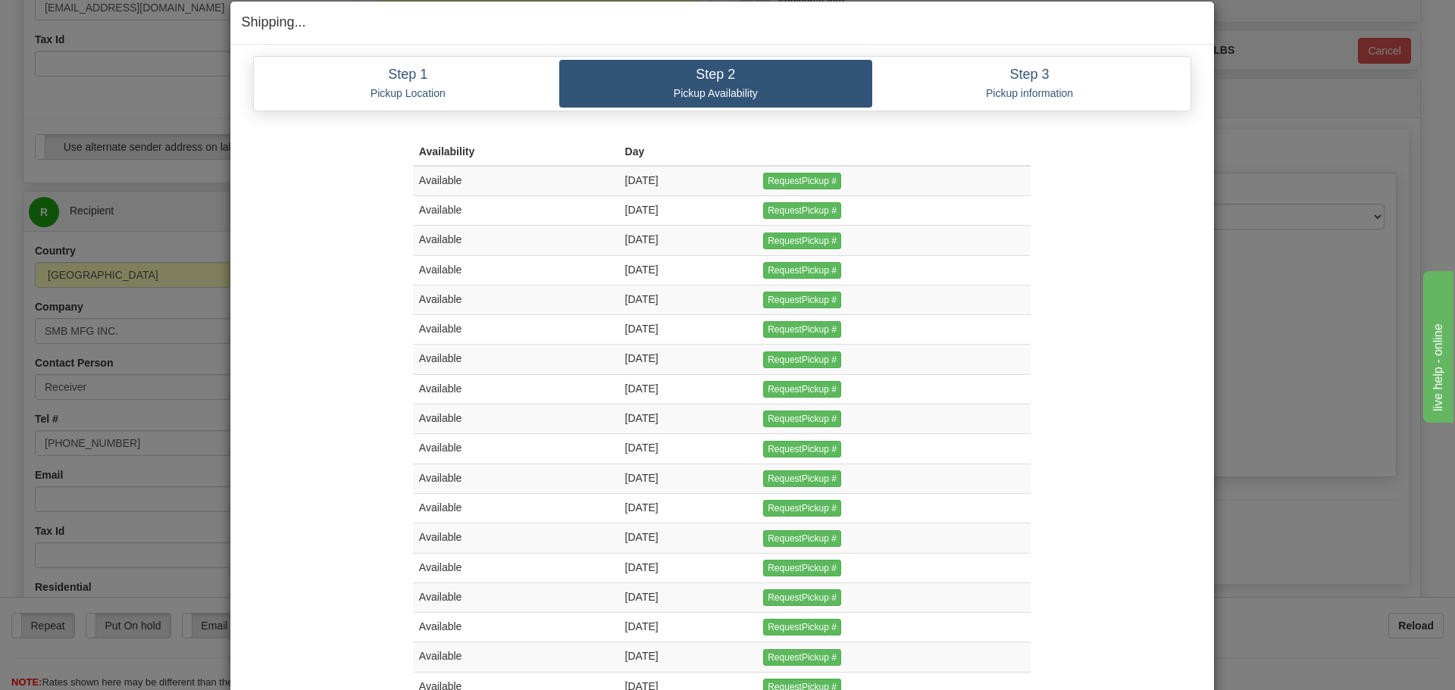
scroll to position [0, 0]
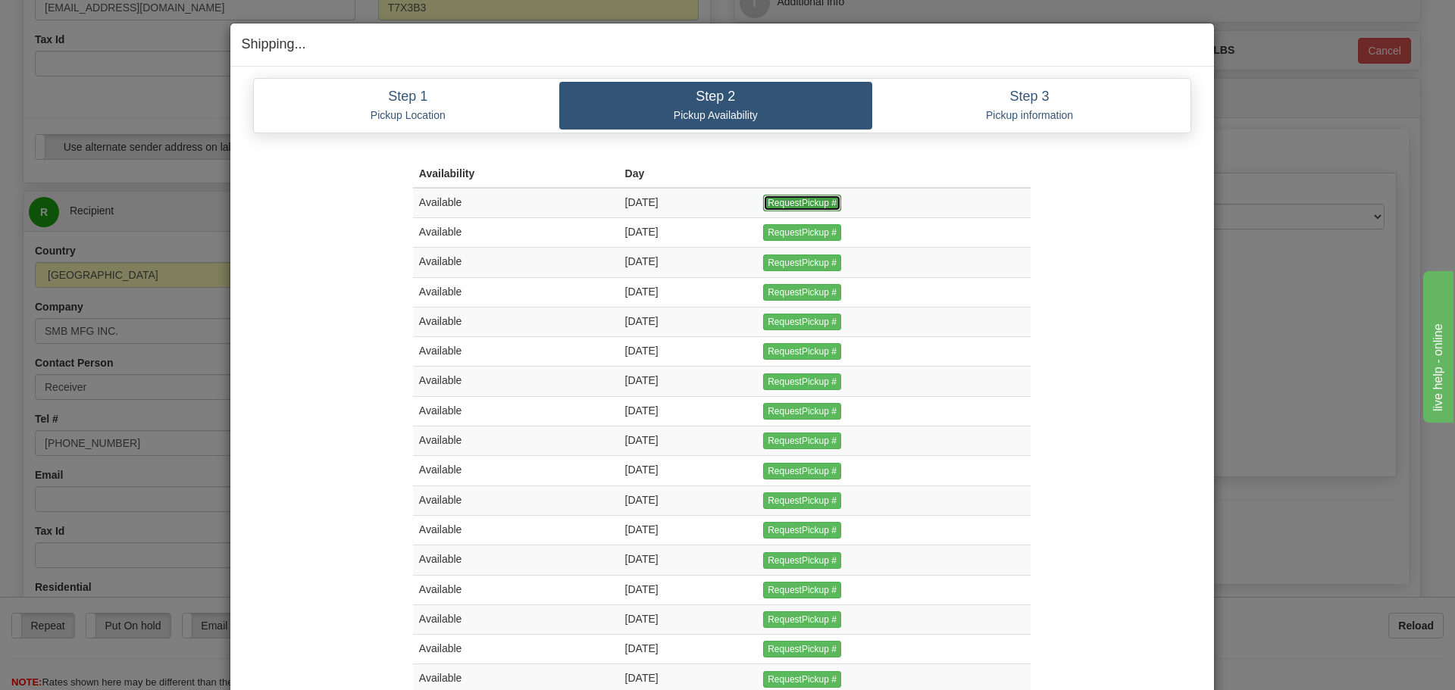
click at [811, 205] on input "RequestPickup #" at bounding box center [802, 203] width 78 height 17
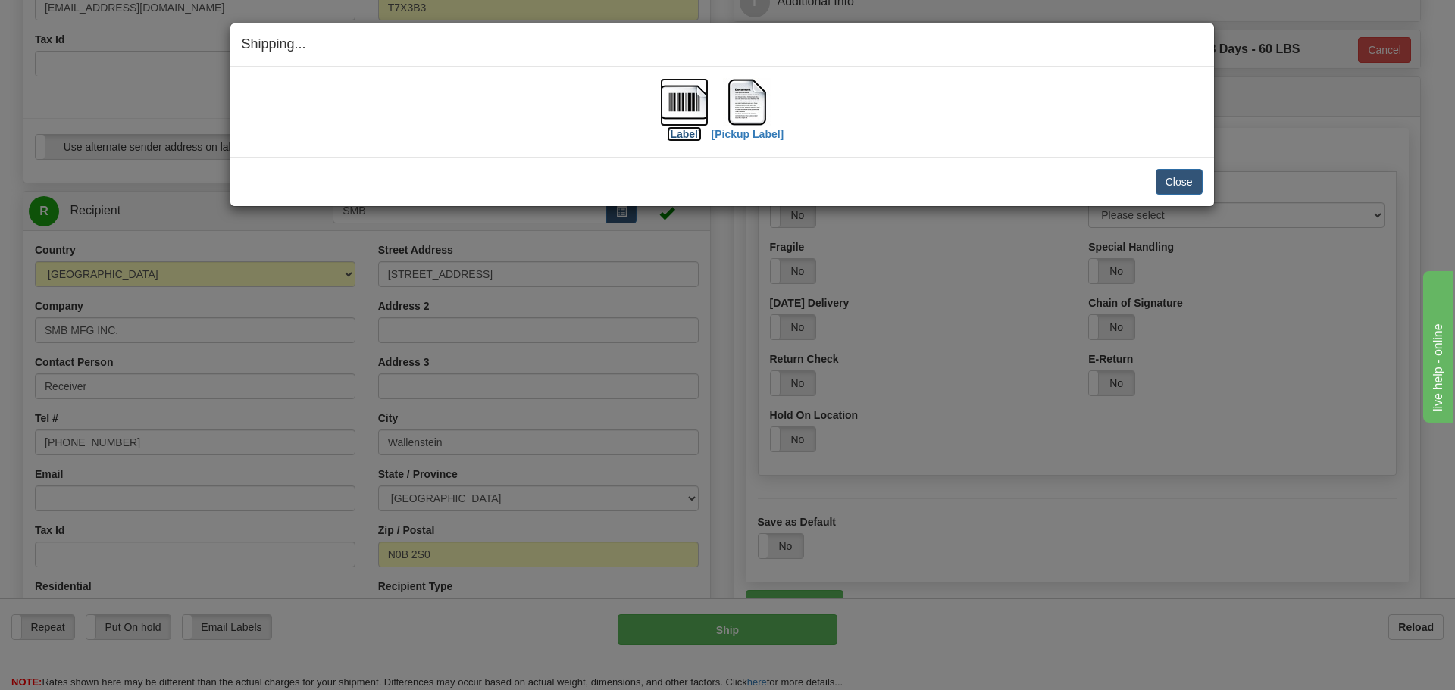
click at [689, 114] on img at bounding box center [684, 102] width 48 height 48
